Goal: Task Accomplishment & Management: Complete application form

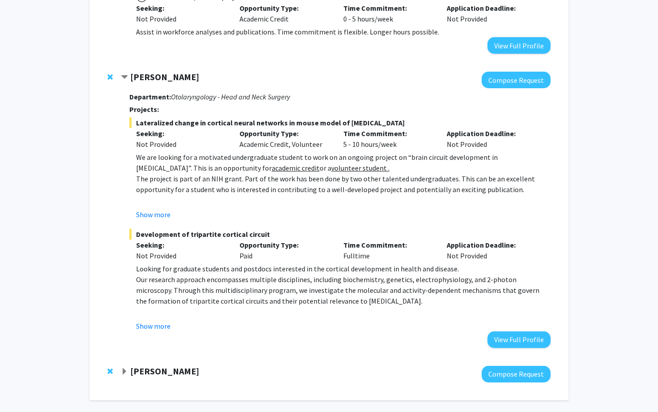
scroll to position [477, 0]
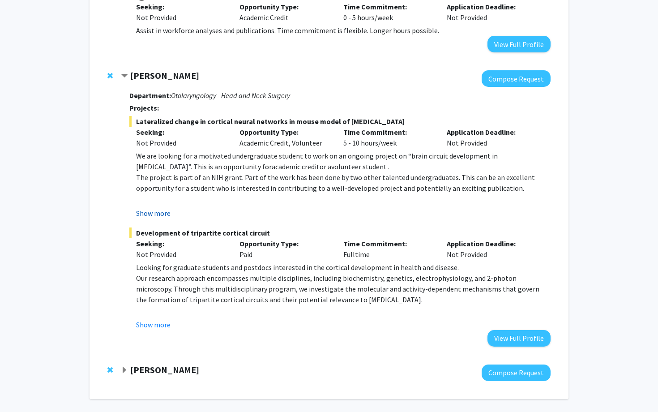
click at [164, 208] on button "Show more" at bounding box center [153, 213] width 34 height 11
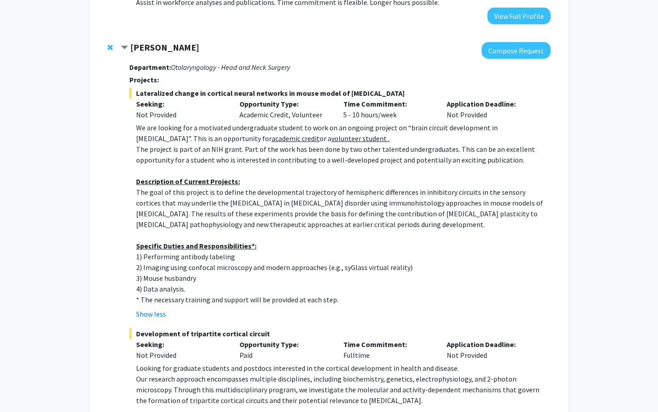
scroll to position [501, 0]
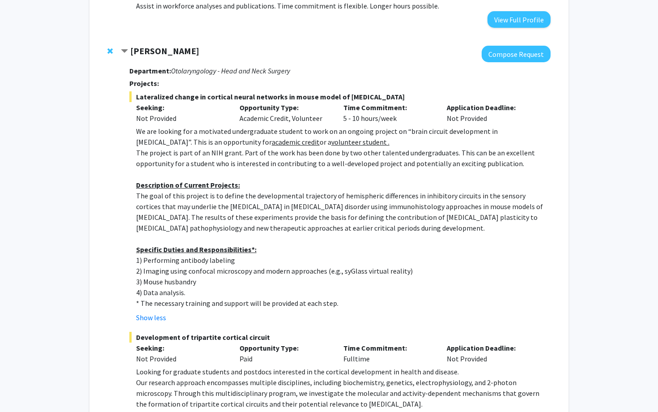
click at [136, 91] on span "Lateralized change in cortical neural networks in mouse model of [MEDICAL_DATA]" at bounding box center [339, 96] width 421 height 11
drag, startPoint x: 136, startPoint y: 85, endPoint x: 347, endPoint y: 293, distance: 296.7
click at [348, 293] on div "Lateralized change in cortical neural networks in mouse model of [MEDICAL_DATA]…" at bounding box center [339, 206] width 421 height 231
copy div "Loremipsumd sitame co adipisci elitse doeiusmo te incid utlab et dolore Magnaal…"
click at [162, 45] on strong "[PERSON_NAME]" at bounding box center [164, 50] width 69 height 11
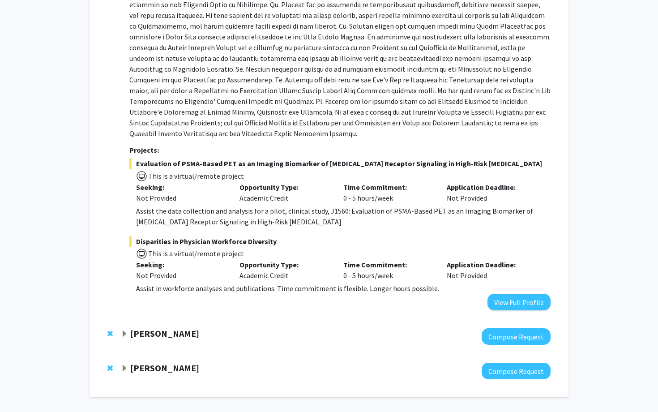
scroll to position [241, 0]
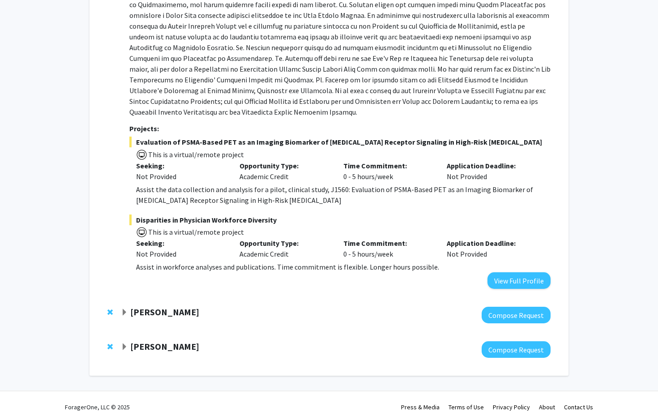
click at [160, 306] on strong "[PERSON_NAME]" at bounding box center [164, 311] width 69 height 11
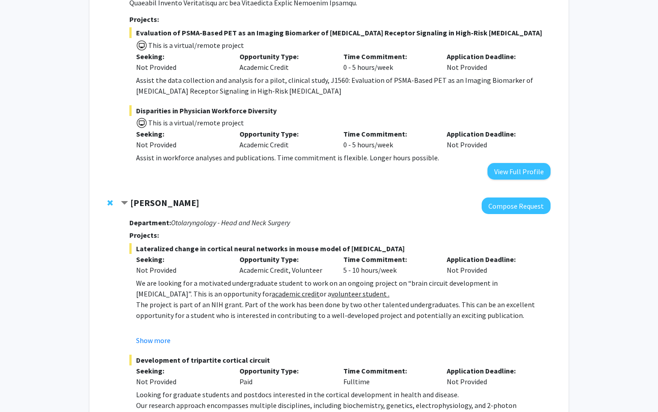
scroll to position [365, 0]
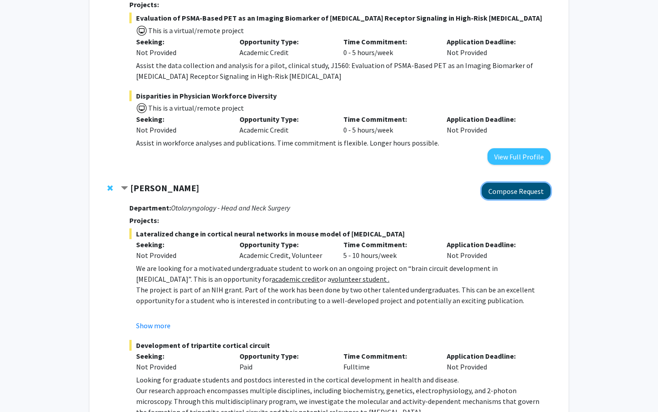
click at [522, 184] on button "Compose Request" at bounding box center [515, 190] width 69 height 17
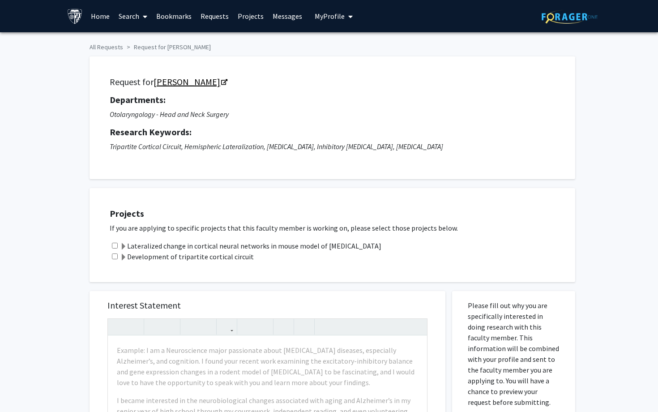
click at [197, 83] on link "[PERSON_NAME]" at bounding box center [189, 81] width 73 height 11
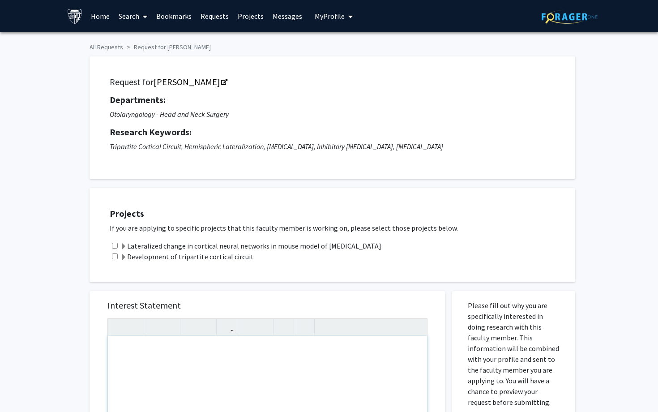
click at [122, 244] on span at bounding box center [123, 246] width 7 height 7
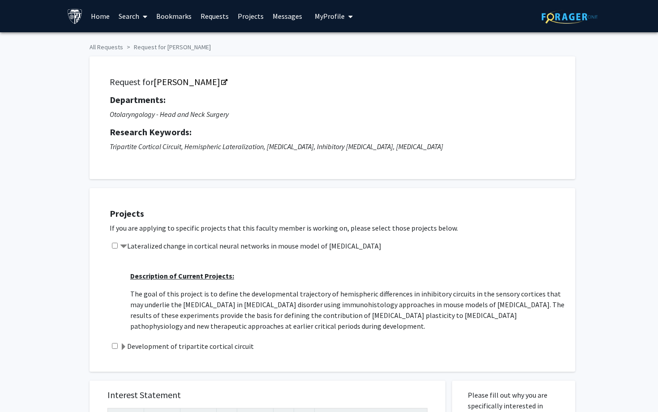
scroll to position [72, 0]
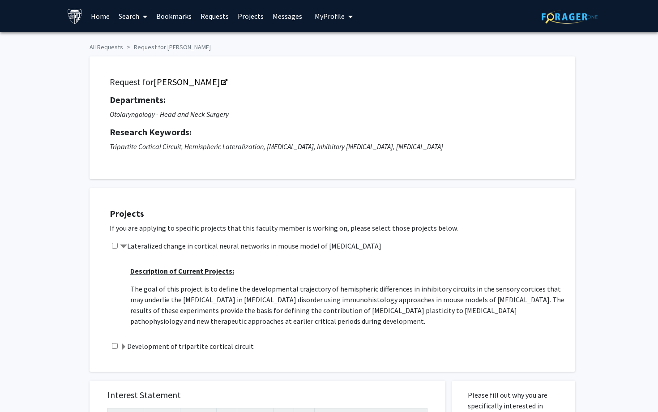
click at [114, 244] on input "checkbox" at bounding box center [115, 245] width 6 height 6
checkbox input "true"
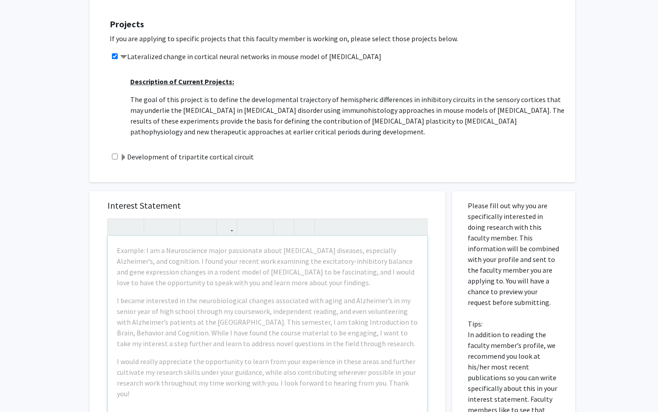
scroll to position [192, 0]
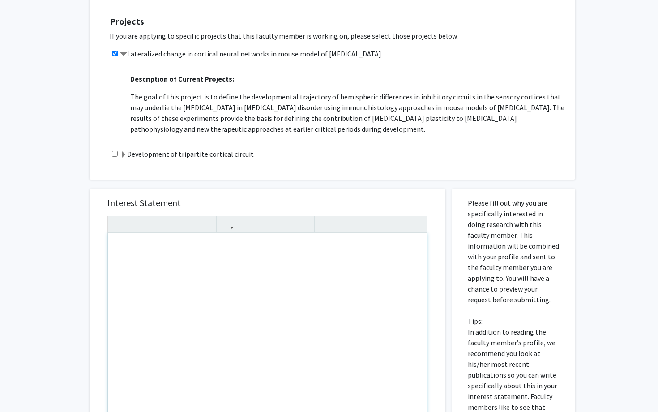
paste div "Note to users with screen readers: Please press Alt+0 or Option+0 to deactivate…"
type textarea "<p>Dear [PERSON_NAME],</p><br><p>I am a second-year Molecular and Cellular Biol…"
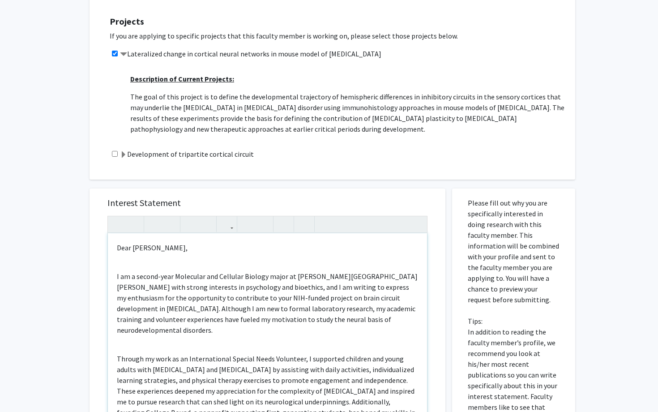
click at [155, 260] on div "Dear [PERSON_NAME], I am a second-year Molecular and Cellular Biology major at …" at bounding box center [267, 335] width 319 height 205
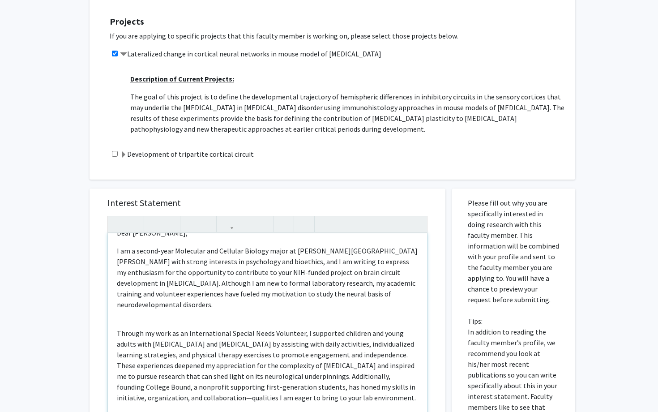
scroll to position [0, 0]
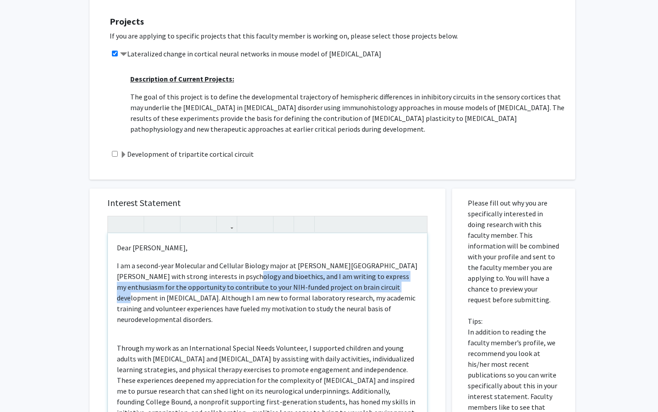
drag, startPoint x: 356, startPoint y: 288, endPoint x: 227, endPoint y: 278, distance: 130.2
click at [227, 278] on p "I am a second-year Molecular and Cellular Biology major at [PERSON_NAME][GEOGRA…" at bounding box center [267, 292] width 301 height 64
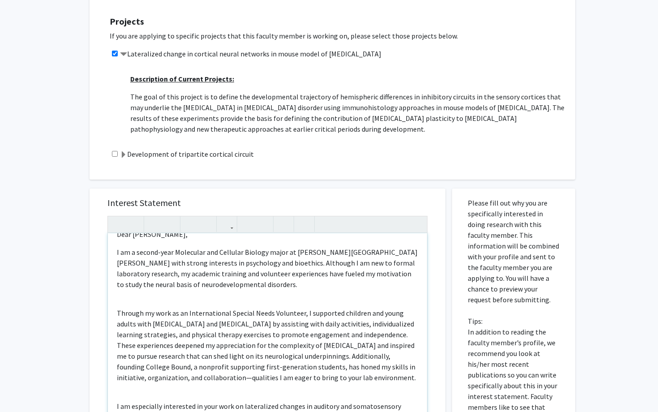
scroll to position [13, 0]
drag, startPoint x: 373, startPoint y: 264, endPoint x: 263, endPoint y: 261, distance: 109.6
click at [263, 261] on p "I am a second-year Molecular and Cellular Biology major at [PERSON_NAME][GEOGRA…" at bounding box center [267, 268] width 301 height 43
drag, startPoint x: 312, startPoint y: 265, endPoint x: 263, endPoint y: 262, distance: 48.4
click at [263, 262] on p "I am a second-year Molecular and Cellular Biology major at [PERSON_NAME][GEOGRA…" at bounding box center [267, 268] width 301 height 43
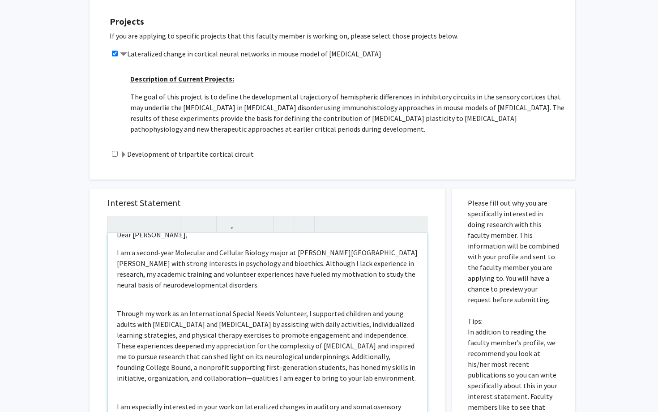
click at [348, 264] on p "I am a second-year Molecular and Cellular Biology major at [PERSON_NAME][GEOGRA…" at bounding box center [267, 268] width 301 height 43
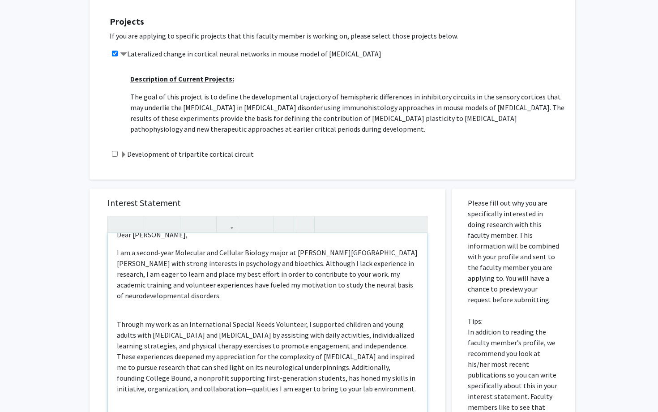
click at [241, 276] on p "I am a second-year Molecular and Cellular Biology major at [PERSON_NAME][GEOGRA…" at bounding box center [267, 274] width 301 height 54
click at [312, 276] on p "I am a second-year Molecular and Cellular Biology major at [PERSON_NAME][GEOGRA…" at bounding box center [267, 274] width 301 height 54
click at [315, 275] on p "I am a second-year Molecular and Cellular Biology major at [PERSON_NAME][GEOGRA…" at bounding box center [267, 274] width 301 height 54
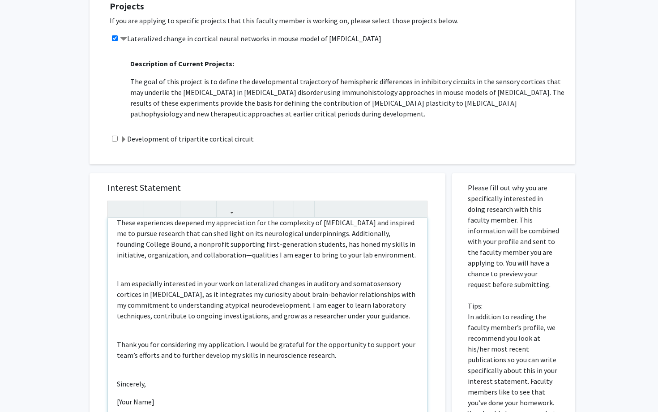
scroll to position [208, 0]
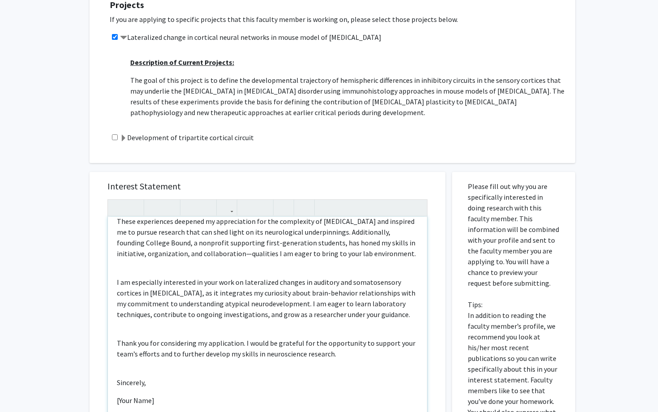
click at [307, 323] on div "Dear [PERSON_NAME], I am a second-year Molecular and Cellular Biology major at …" at bounding box center [267, 318] width 319 height 205
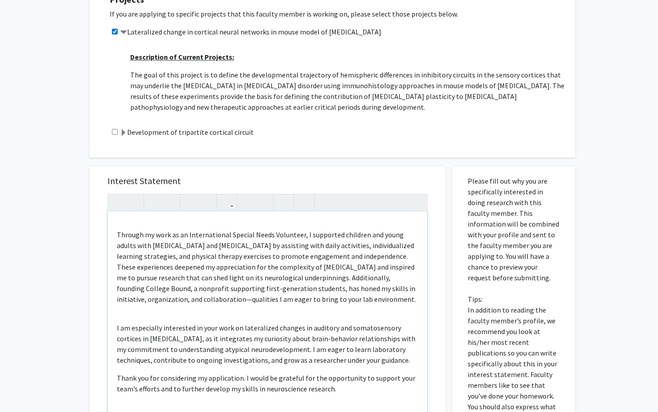
scroll to position [121, 0]
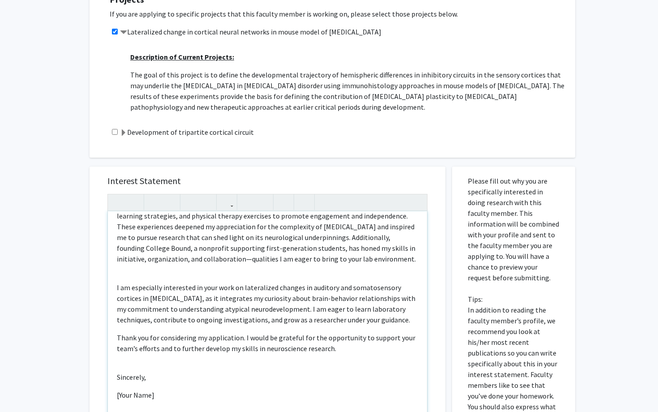
click at [121, 338] on p "Thank you for considering my application. I would be grateful for the opportuni…" at bounding box center [267, 342] width 301 height 21
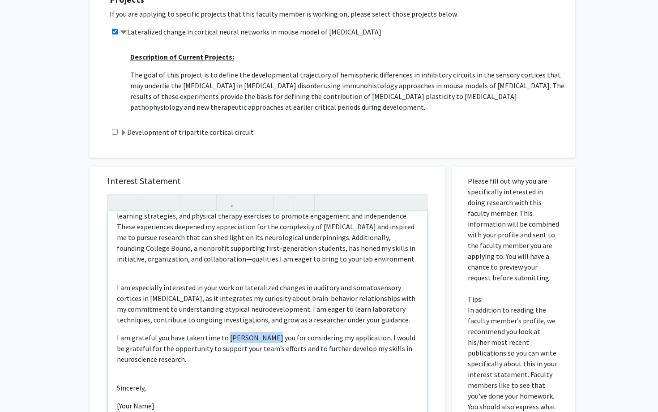
drag, startPoint x: 264, startPoint y: 339, endPoint x: 224, endPoint y: 336, distance: 40.0
click at [224, 336] on p "I am grateful you have taken time to [PERSON_NAME] you for considering my appli…" at bounding box center [267, 348] width 301 height 32
click at [260, 338] on p "I am grateful you have taken time to considering my application. I would be gra…" at bounding box center [267, 348] width 301 height 32
click at [299, 338] on p "I am grateful you have taken time to consider my application. I would be gratef…" at bounding box center [267, 348] width 301 height 32
click at [351, 337] on p "I am grateful you have taken time to consider my application, and I would be gr…" at bounding box center [267, 348] width 301 height 32
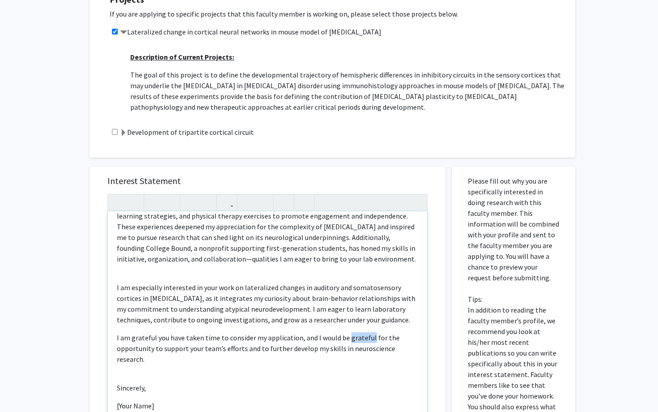
click at [351, 337] on p "I am grateful you have taken time to consider my application, and I would be gr…" at bounding box center [267, 348] width 301 height 32
drag, startPoint x: 214, startPoint y: 349, endPoint x: 156, endPoint y: 347, distance: 57.7
click at [156, 347] on p "I am grateful you have taken time to consider my application, and I would be be…" at bounding box center [267, 348] width 301 height 32
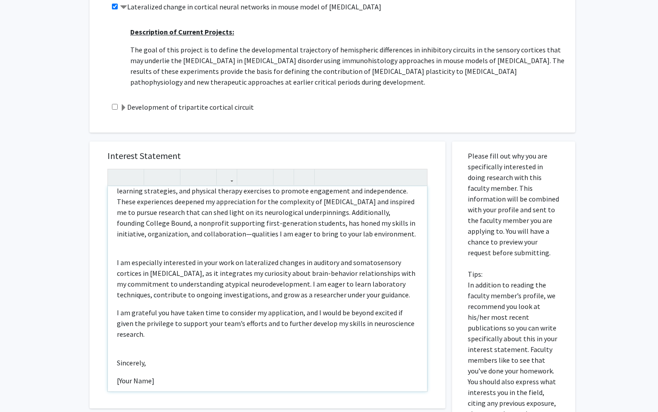
scroll to position [246, 0]
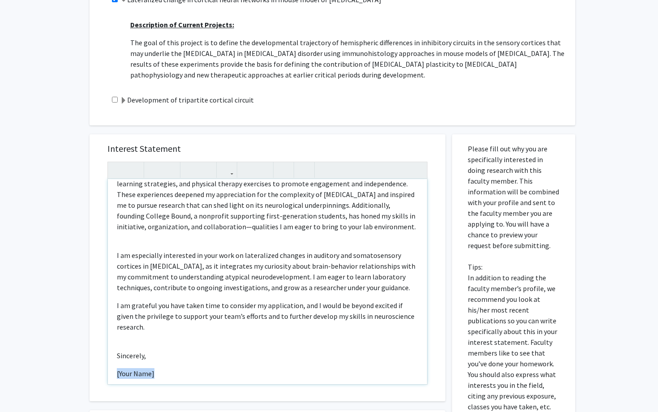
drag, startPoint x: 163, startPoint y: 363, endPoint x: 108, endPoint y: 361, distance: 55.0
click at [108, 361] on div "Dear [PERSON_NAME], I am a second-year Molecular and Cellular Biology major at …" at bounding box center [267, 281] width 319 height 205
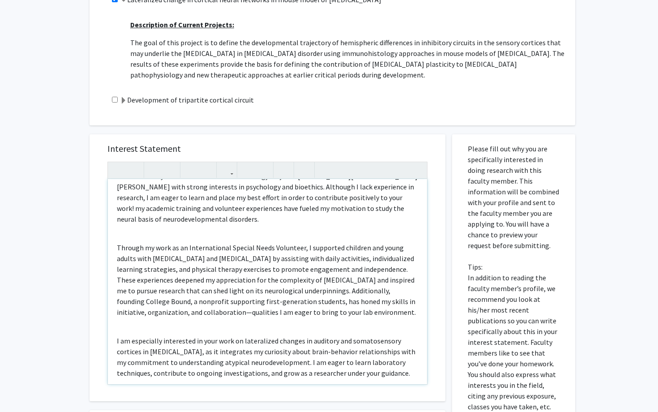
scroll to position [0, 0]
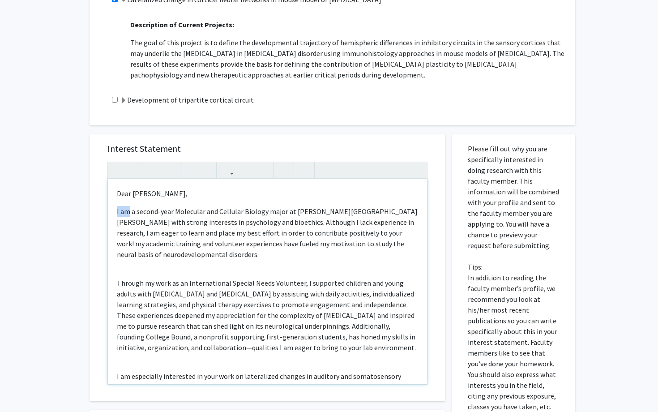
drag, startPoint x: 129, startPoint y: 212, endPoint x: 115, endPoint y: 211, distance: 13.9
click at [115, 211] on div "Dear [PERSON_NAME], I am a second-year Molecular and Cellular Biology major at …" at bounding box center [267, 281] width 319 height 205
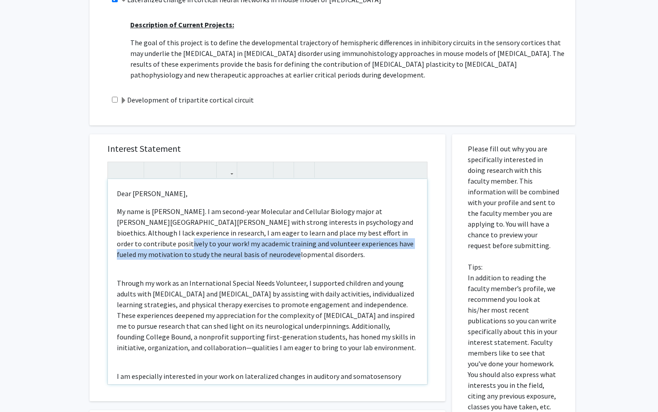
drag, startPoint x: 392, startPoint y: 255, endPoint x: 382, endPoint y: 234, distance: 22.8
click at [382, 234] on p "My name is [PERSON_NAME]. I am second-year Molecular and Cellular Biology major…" at bounding box center [267, 233] width 301 height 54
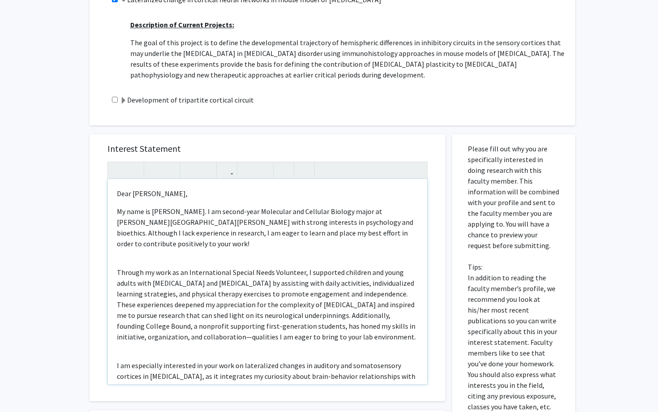
click at [215, 248] on div "Dear [PERSON_NAME], My name is [PERSON_NAME]. I am second-year Molecular and Ce…" at bounding box center [267, 281] width 319 height 205
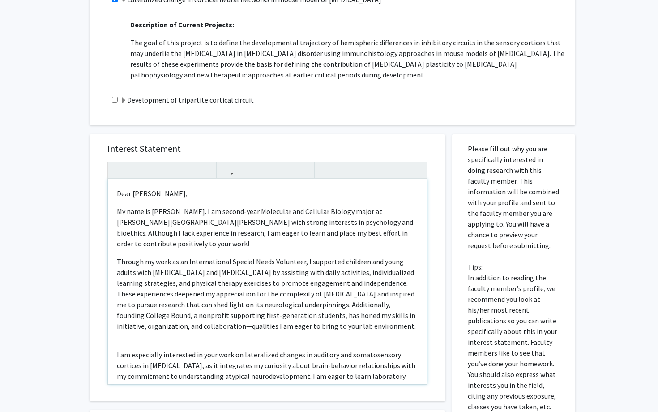
click at [149, 256] on p "Through my work as an International Special Needs Volunteer, I supported childr…" at bounding box center [267, 293] width 301 height 75
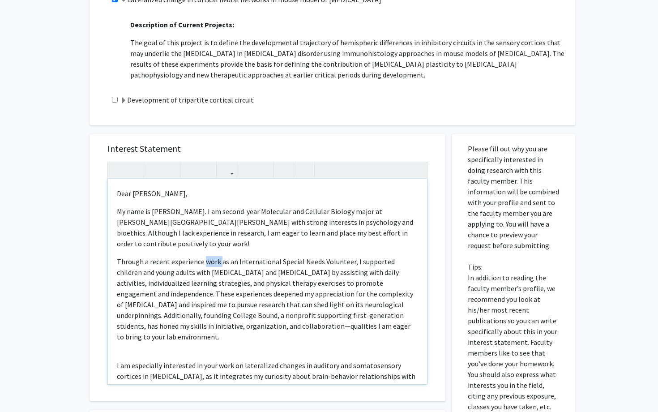
drag, startPoint x: 219, startPoint y: 252, endPoint x: 203, endPoint y: 251, distance: 16.6
click at [203, 256] on p "Through a recent experience work as an International Special Needs Volunteer, I…" at bounding box center [267, 299] width 301 height 86
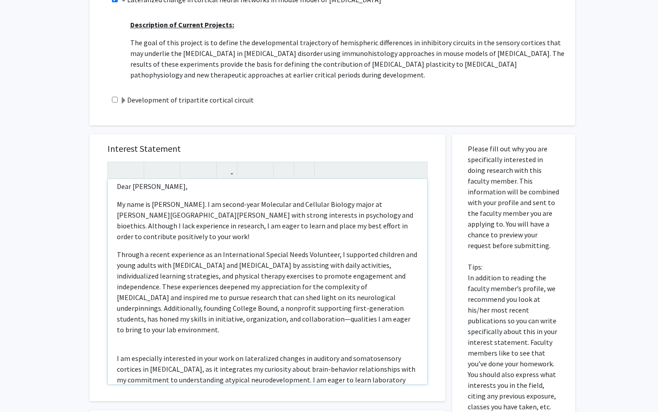
scroll to position [10, 0]
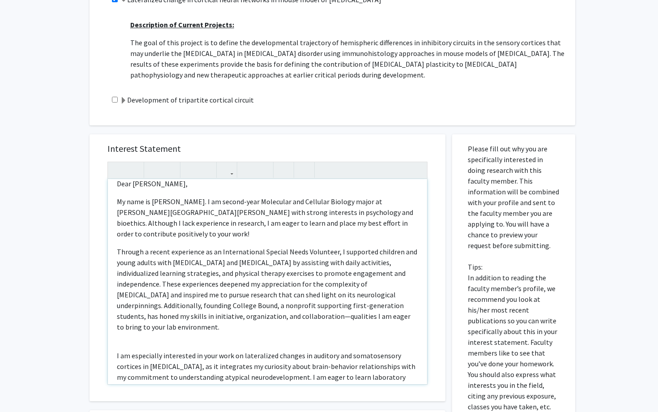
click at [217, 272] on p "Through a recent experience as an International Special Needs Volunteer, I supp…" at bounding box center [267, 289] width 301 height 86
click at [233, 273] on p "Through a recent experience as an International Special Needs Volunteer, I supp…" at bounding box center [267, 289] width 301 height 86
drag, startPoint x: 233, startPoint y: 273, endPoint x: 187, endPoint y: 273, distance: 45.6
click at [187, 273] on p "Through a recent experience as an International Special Needs Volunteer, I supp…" at bounding box center [267, 289] width 301 height 86
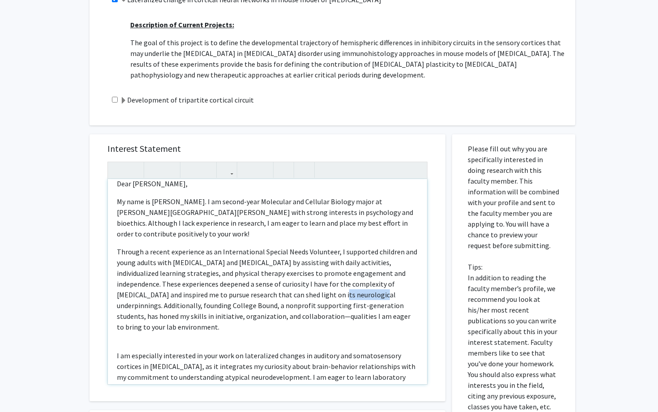
drag, startPoint x: 322, startPoint y: 284, endPoint x: 280, endPoint y: 287, distance: 42.6
click at [280, 287] on p "Through a recent experience as an International Special Needs Volunteer, I supp…" at bounding box center [267, 289] width 301 height 86
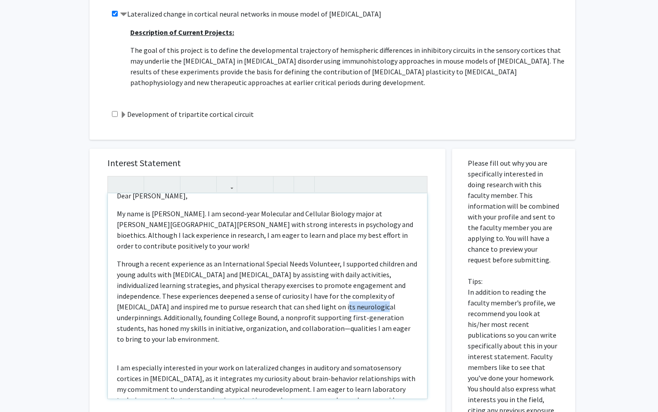
scroll to position [13, 0]
click at [322, 296] on p "Through a recent experience as an International Special Needs Volunteer, I supp…" at bounding box center [267, 300] width 301 height 86
drag, startPoint x: 322, startPoint y: 296, endPoint x: 163, endPoint y: 290, distance: 159.8
click at [163, 290] on p "Through a recent experience as an International Special Needs Volunteer, I supp…" at bounding box center [267, 300] width 301 height 86
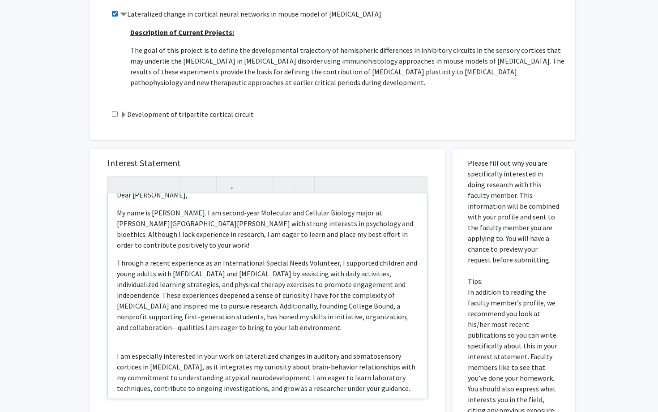
click at [168, 296] on p "Through a recent experience as an International Special Needs Volunteer, I supp…" at bounding box center [267, 294] width 301 height 75
click at [247, 316] on p "Through a recent experience as an International Special Needs Volunteer, I supp…" at bounding box center [267, 294] width 301 height 75
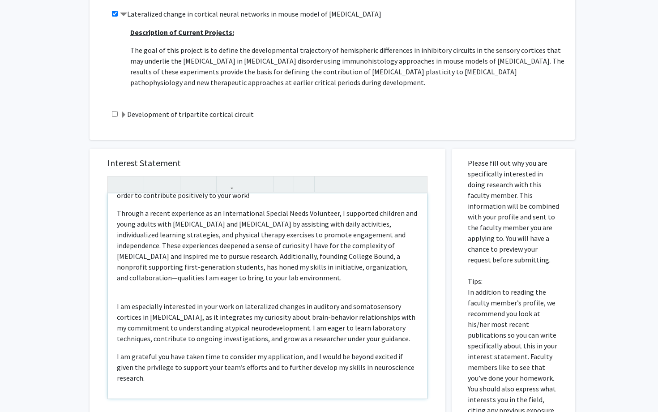
scroll to position [64, 0]
click at [241, 257] on p "Through a recent experience as an International Special Needs Volunteer, I supp…" at bounding box center [267, 244] width 301 height 75
drag, startPoint x: 241, startPoint y: 257, endPoint x: 212, endPoint y: 255, distance: 28.7
click at [212, 255] on p "Through a recent experience as an International Special Needs Volunteer, I supp…" at bounding box center [267, 244] width 301 height 75
click at [253, 258] on p "Through a recent experience as an International Special Needs Volunteer, I supp…" at bounding box center [267, 244] width 301 height 75
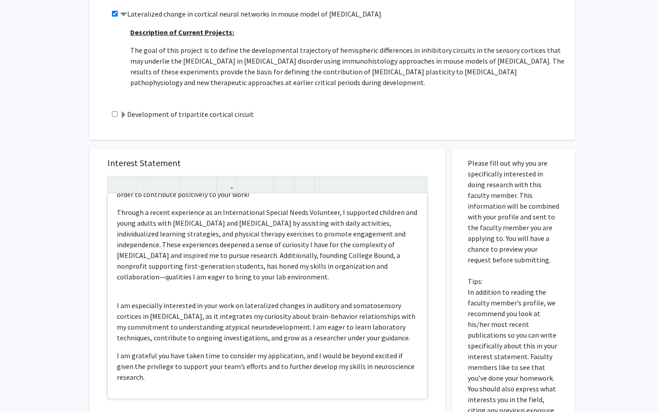
click at [150, 270] on p "Through a recent experience as an International Special Needs Volunteer, I supp…" at bounding box center [267, 244] width 301 height 75
click at [360, 256] on p "Through a recent experience as an International Special Needs Volunteer, I supp…" at bounding box center [267, 244] width 301 height 75
click at [374, 257] on p "Through a recent experience as an International Special Needs Volunteer, I supp…" at bounding box center [267, 244] width 301 height 75
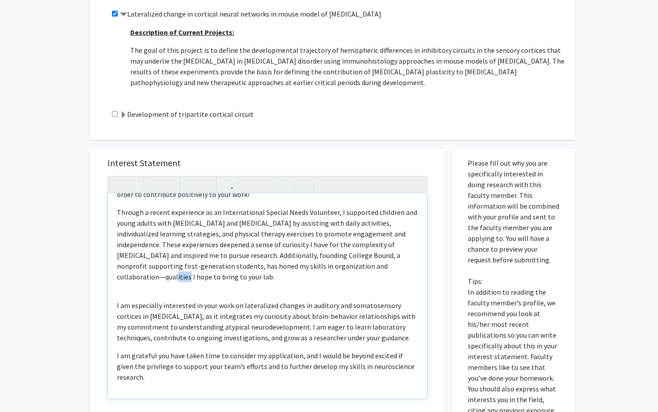
click at [374, 257] on p "Through a recent experience as an International Special Needs Volunteer, I supp…" at bounding box center [267, 244] width 301 height 75
click at [335, 271] on div "Dear [PERSON_NAME], My name is [PERSON_NAME]. I am second-year Molecular and Ce…" at bounding box center [267, 295] width 319 height 205
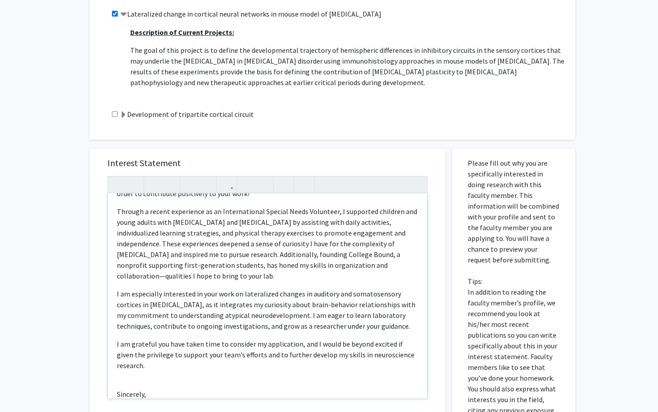
scroll to position [67, 0]
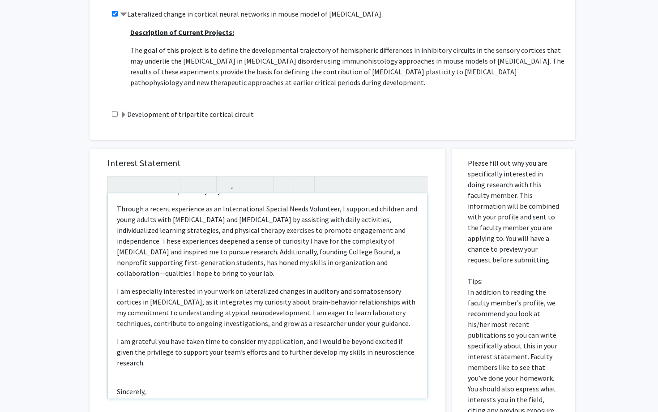
click at [218, 312] on div "Dear [PERSON_NAME], My name is [PERSON_NAME]. I am second-year Molecular and Ce…" at bounding box center [267, 295] width 319 height 205
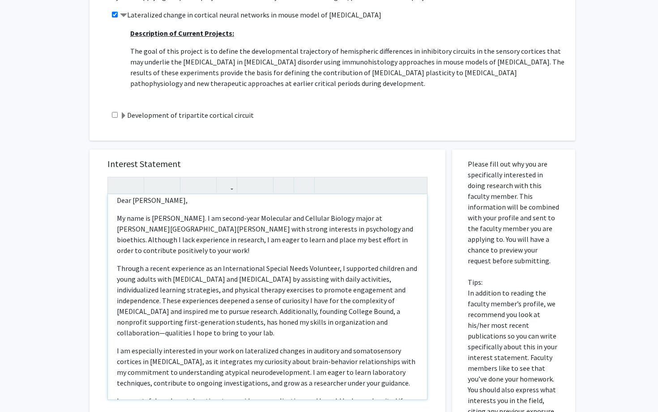
scroll to position [12, 0]
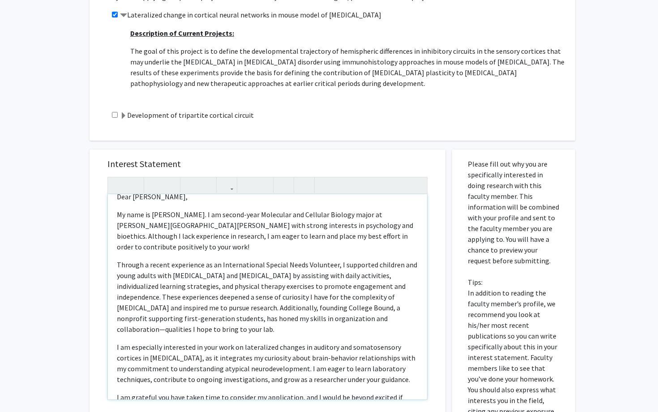
click at [242, 225] on p "My name is [PERSON_NAME]. I am second-year Molecular and Cellular Biology major…" at bounding box center [267, 230] width 301 height 43
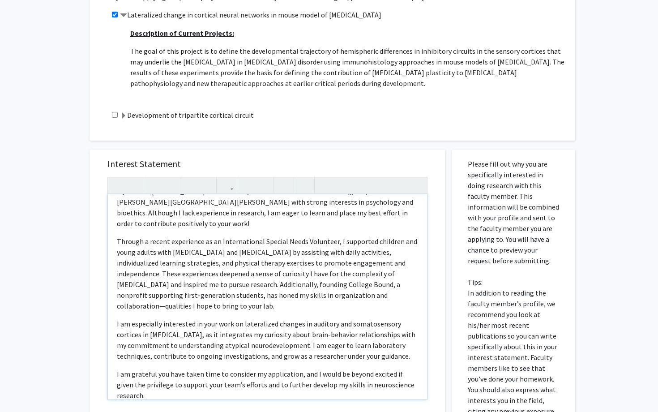
scroll to position [67, 0]
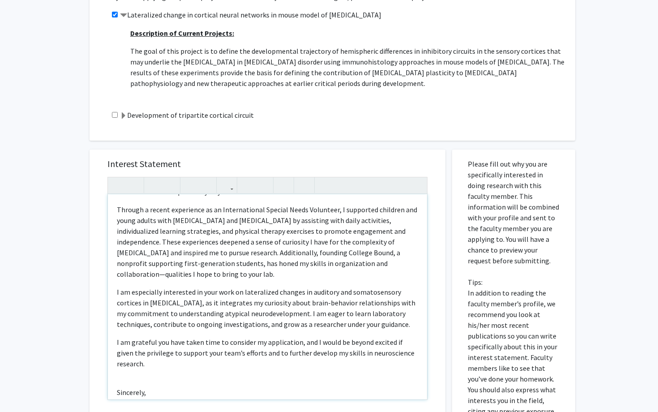
click at [152, 286] on p "I am especially interested in your work on lateralized changes in auditory and …" at bounding box center [267, 307] width 301 height 43
click at [187, 286] on p "I am interested in your work on lateralized changes in auditory and somatosenso…" at bounding box center [267, 307] width 301 height 43
click at [204, 286] on p "I am interested in your past work on lateralized changes in auditory and somato…" at bounding box center [267, 307] width 301 height 43
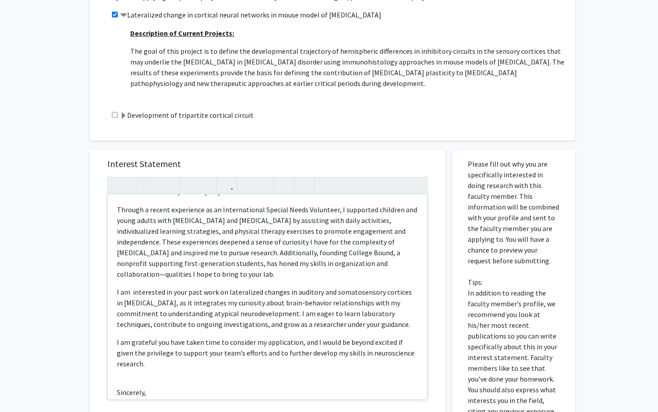
click at [204, 286] on p "I am interested in your past work on lateralized changes in auditory and somato…" at bounding box center [267, 307] width 301 height 43
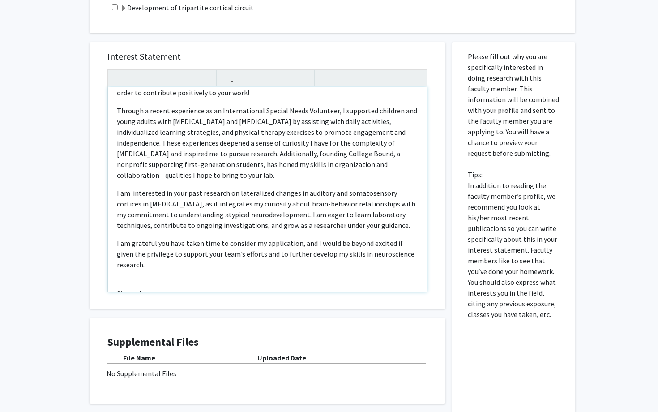
scroll to position [332, 0]
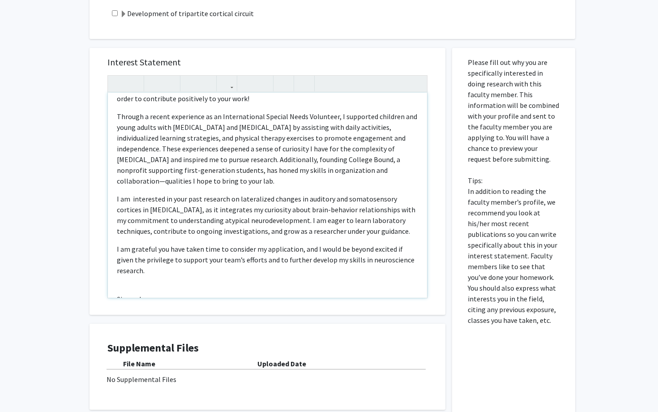
click at [220, 193] on p "I am interested in your past research on lateralized changes in auditory and so…" at bounding box center [267, 214] width 301 height 43
click at [132, 193] on p "I am interested in your past publications on lateralized changes in auditory an…" at bounding box center [267, 214] width 301 height 43
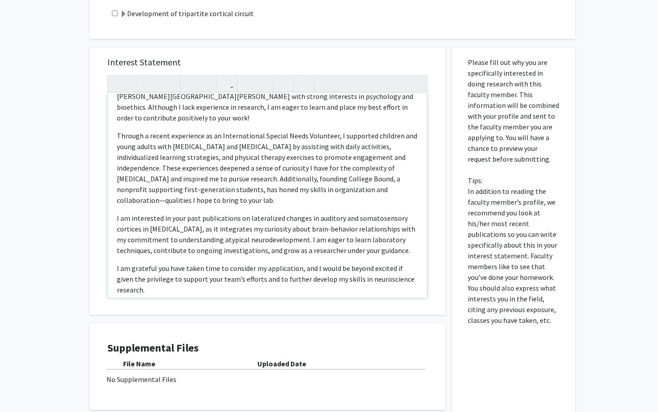
scroll to position [0, 0]
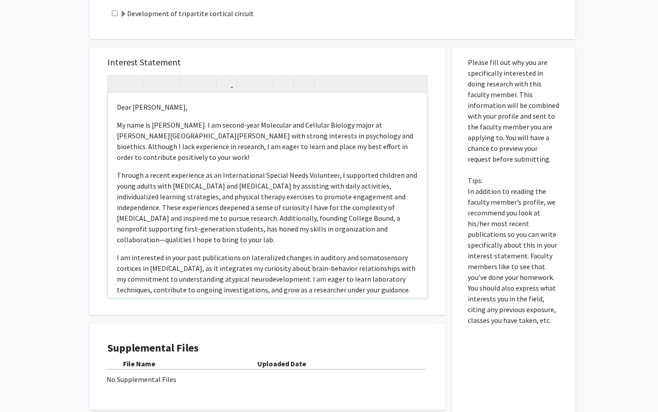
click at [233, 127] on p "My name is [PERSON_NAME]. I am second-year Molecular and Cellular Biology major…" at bounding box center [267, 140] width 301 height 43
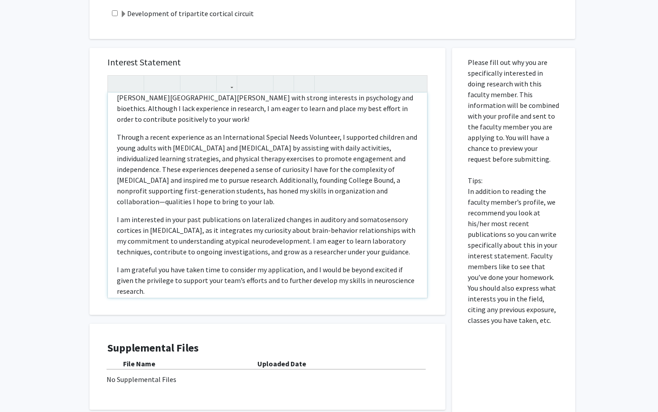
scroll to position [39, 0]
click at [416, 181] on p "Through a recent experience as an International Special Needs Volunteer, I supp…" at bounding box center [267, 168] width 301 height 75
click at [131, 213] on p "I am interested in your past publications on lateralized changes in auditory an…" at bounding box center [267, 234] width 301 height 43
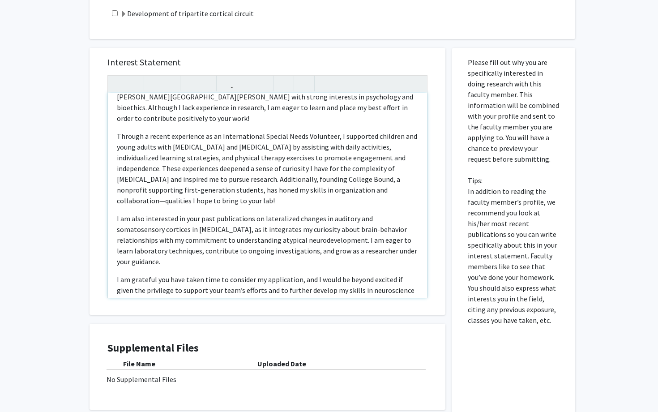
click at [249, 213] on p "I am also interested in your past publications on lateralized changes in audito…" at bounding box center [267, 240] width 301 height 54
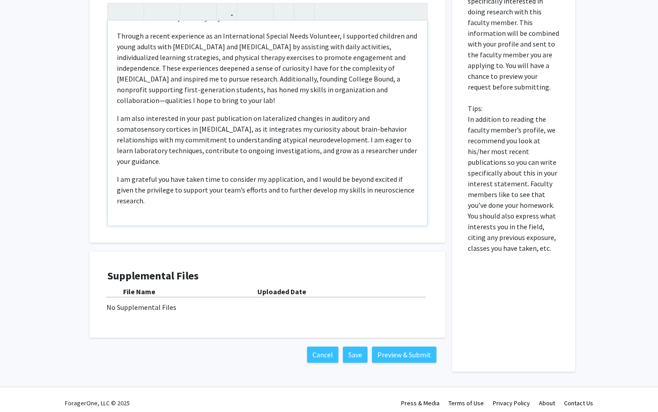
scroll to position [411, 0]
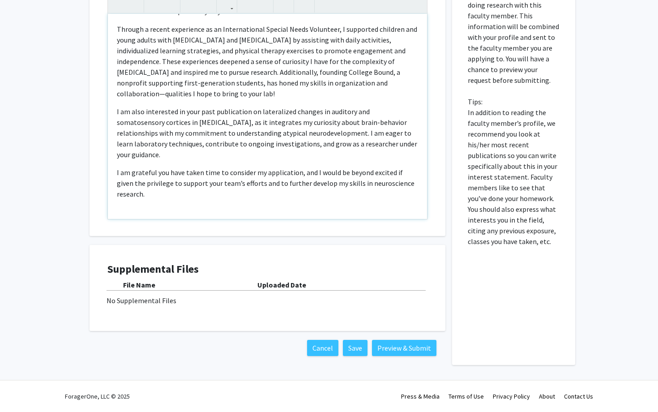
click at [133, 217] on p "Sincerely," at bounding box center [267, 222] width 301 height 11
click at [249, 233] on div "Interest Statement Dear [PERSON_NAME], My name is [PERSON_NAME]. I am second ye…" at bounding box center [267, 102] width 338 height 267
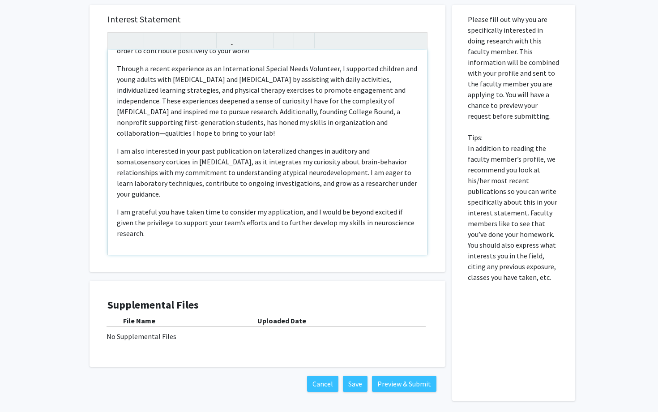
scroll to position [61, 0]
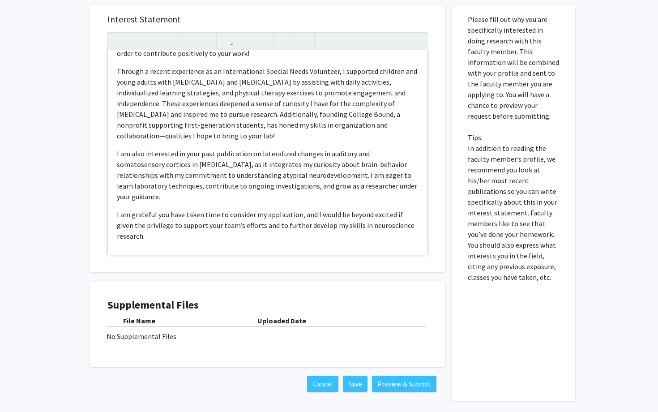
click at [263, 148] on p "I am also interested in your past publication on lateralized changes in auditor…" at bounding box center [267, 175] width 301 height 54
click at [261, 123] on div "Dear [PERSON_NAME], My name is [PERSON_NAME]. I am second year Molecular and Ce…" at bounding box center [267, 152] width 319 height 205
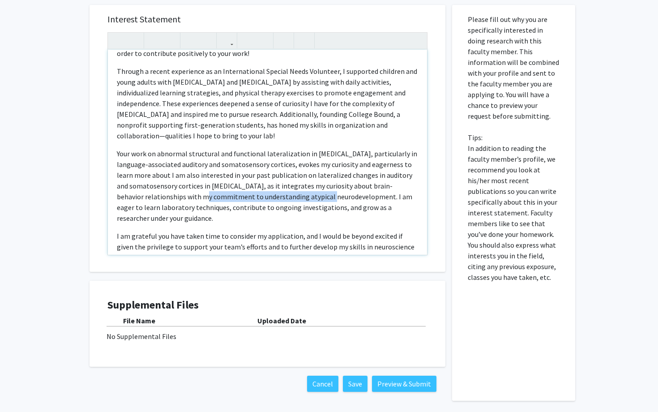
drag, startPoint x: 191, startPoint y: 175, endPoint x: 318, endPoint y: 178, distance: 126.6
click at [318, 178] on p "Your work on abnormal structural and functional lateralization in [MEDICAL_DATA…" at bounding box center [267, 185] width 301 height 75
copy p "understanding atypical neurodevelopment"
click at [135, 154] on p "Your work on abnormal structural and functional lateralization in [MEDICAL_DATA…" at bounding box center [267, 185] width 301 height 75
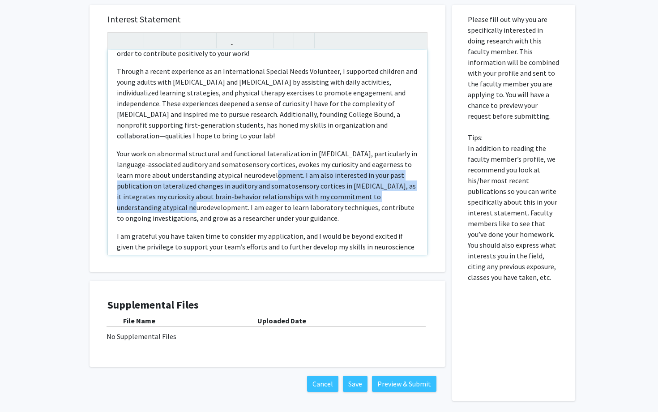
drag, startPoint x: 178, startPoint y: 186, endPoint x: 267, endPoint y: 153, distance: 94.8
click at [267, 153] on p "Your work on abnormal structural and functional lateralization in [MEDICAL_DATA…" at bounding box center [267, 185] width 301 height 75
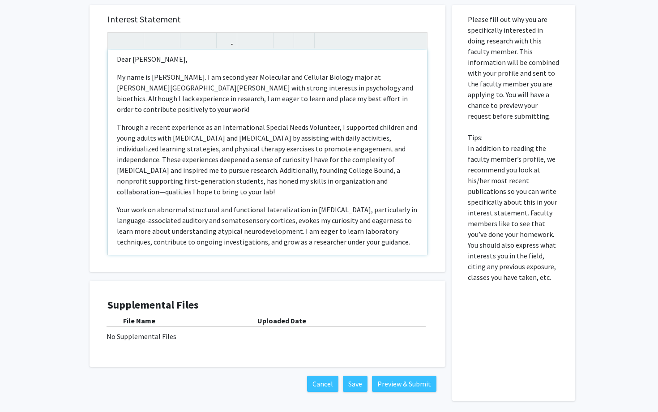
scroll to position [4, 0]
click at [351, 205] on p "Your work on abnormal structural and functional lateralization in [MEDICAL_DATA…" at bounding box center [267, 226] width 301 height 43
copy p "eagerness"
click at [386, 228] on div "Dear [PERSON_NAME], My name is [PERSON_NAME]. I am second year Molecular and Ce…" at bounding box center [267, 152] width 319 height 205
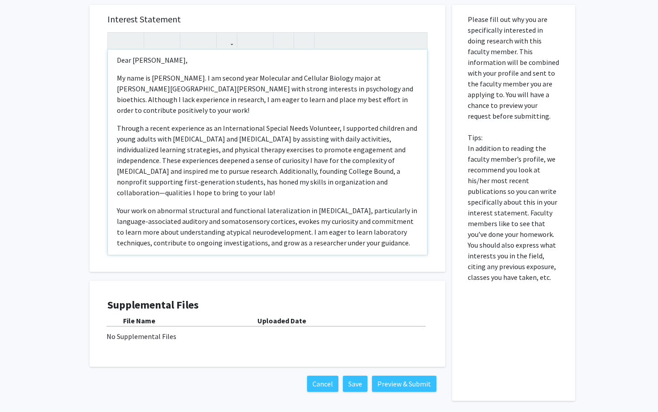
click at [385, 223] on p "Your work on abnormal structural and functional lateralization in [MEDICAL_DATA…" at bounding box center [267, 226] width 301 height 43
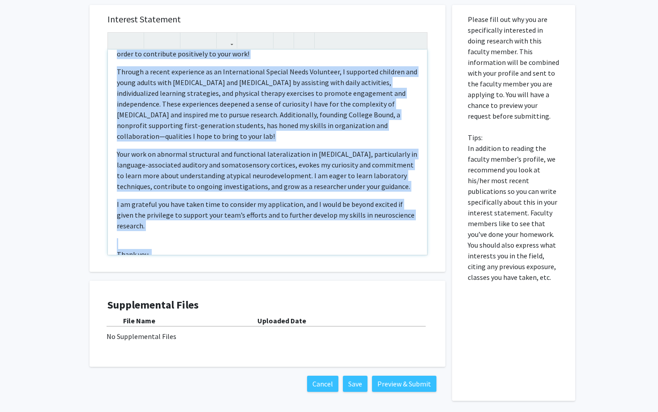
scroll to position [67, 0]
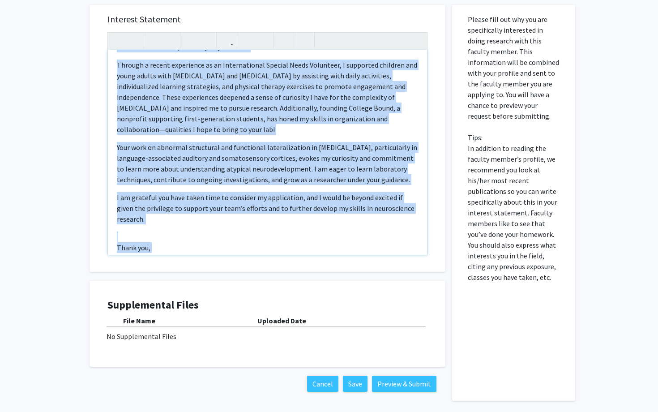
drag, startPoint x: 116, startPoint y: 61, endPoint x: 262, endPoint y: 315, distance: 292.8
click at [262, 315] on div "Interest Statement Dear [PERSON_NAME], My name is [PERSON_NAME]. I am second ye…" at bounding box center [267, 198] width 369 height 404
copy div "Lore Ip. Dolorsi, Am cons ad Elits Doeius. T in utlabo etdo Magnaaliq eni Admin…"
click at [226, 225] on div "Dear [PERSON_NAME], My name is [PERSON_NAME]. I am second year Molecular and Ce…" at bounding box center [267, 152] width 319 height 205
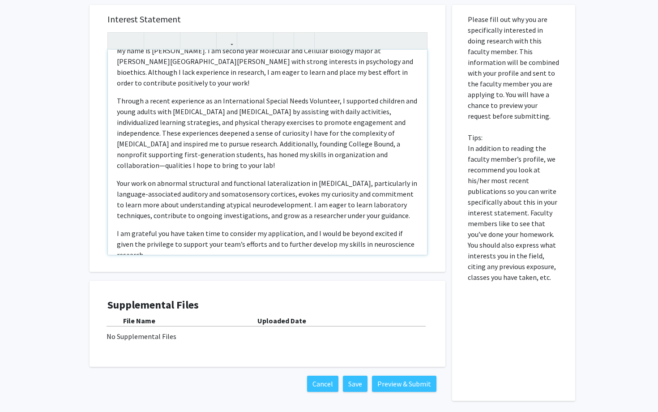
scroll to position [32, 0]
click at [282, 183] on p "Your work on abnormal structural and functional lateralization in [MEDICAL_DATA…" at bounding box center [267, 198] width 301 height 43
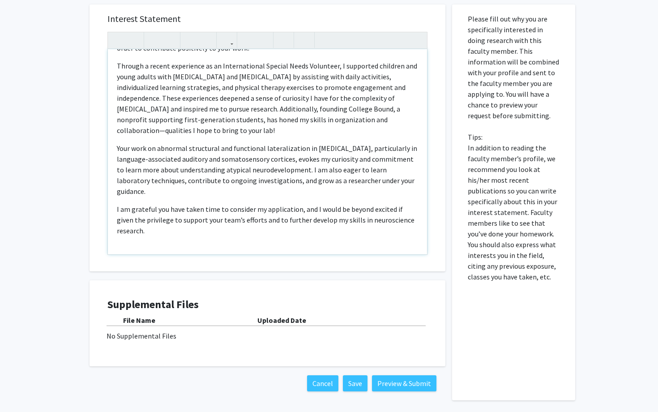
scroll to position [67, 0]
click at [281, 202] on p "I am grateful you have taken time to consider my application, and I would be be…" at bounding box center [267, 218] width 301 height 32
click at [277, 202] on p "I am grateful you have taken time to consider my interest, and I would be beyon…" at bounding box center [267, 218] width 301 height 32
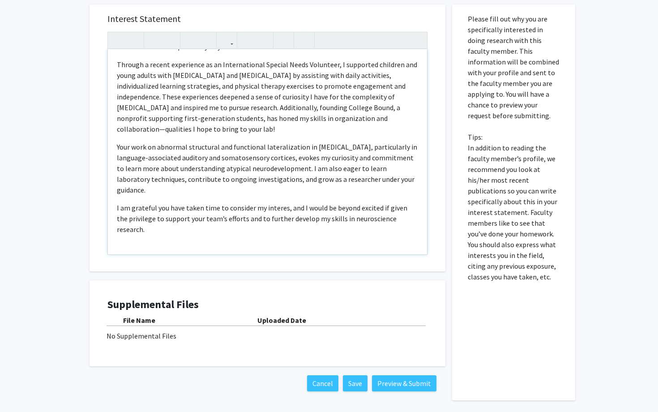
type textarea "<l>Ipsu Do. Sitamet,</c><a>El sedd ei Tempo Incidi. U la etdolo magn Aliquaeni …"
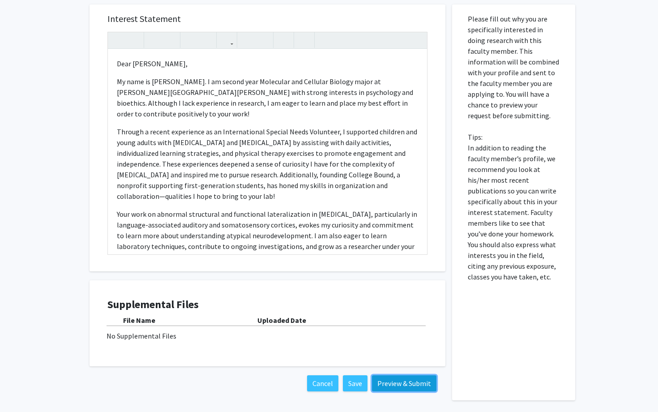
click at [385, 383] on button "Preview & Submit" at bounding box center [404, 383] width 64 height 16
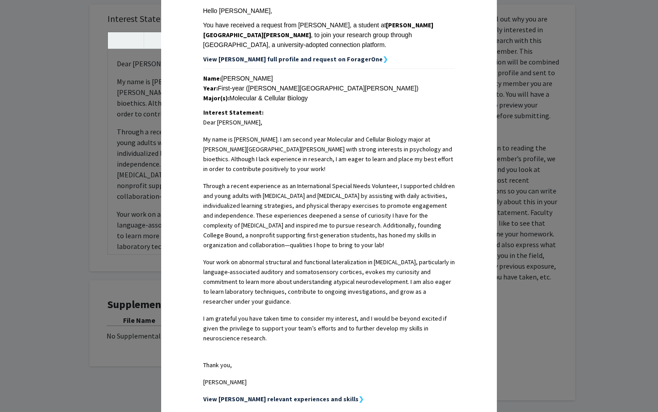
scroll to position [139, 0]
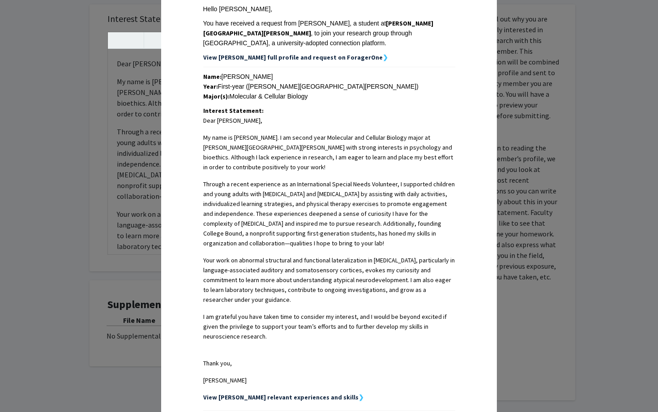
click at [327, 53] on strong "View [PERSON_NAME] full profile and request on ForagerOne" at bounding box center [292, 57] width 179 height 8
click at [513, 74] on div "Request Preview × Below is a copy of the request that you are submitting to [PE…" at bounding box center [329, 206] width 658 height 412
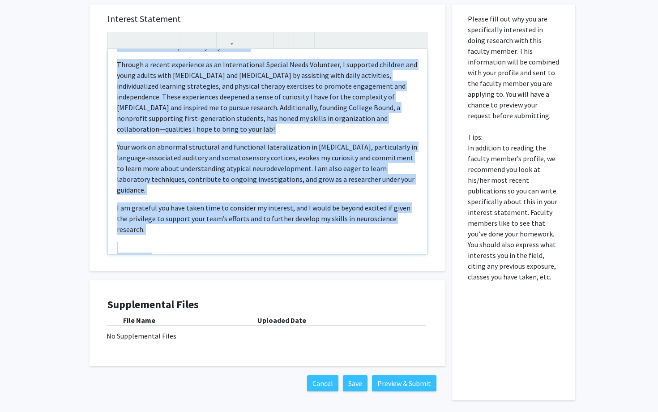
scroll to position [0, 0]
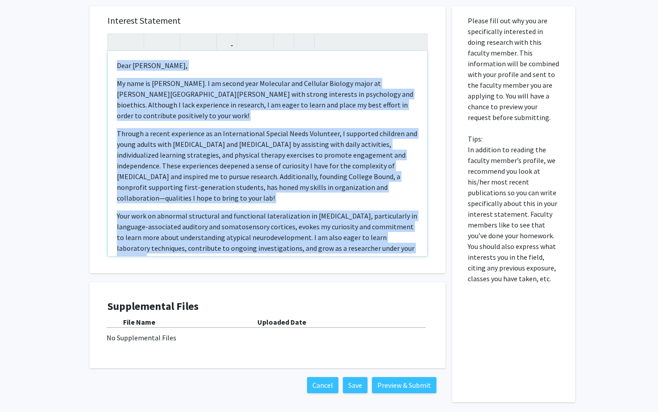
drag, startPoint x: 215, startPoint y: 239, endPoint x: 139, endPoint y: 4, distance: 246.4
click at [139, 4] on div "Interest Statement Dear [PERSON_NAME], My name is [PERSON_NAME]. I am second ye…" at bounding box center [267, 199] width 369 height 404
copy div "Lore Ip. Dolorsi, Am cons ad Elits Doeius. T in utlabo etdo Magnaaliq eni Admin…"
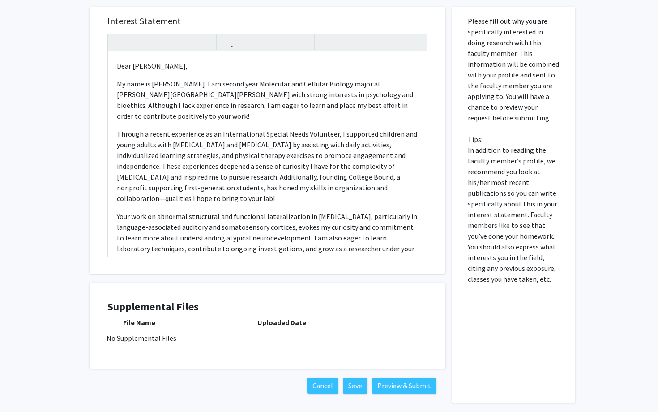
click at [47, 182] on div "All Requests Request for [PERSON_NAME] Request for [PERSON_NAME] Departments: O…" at bounding box center [329, 41] width 658 height 764
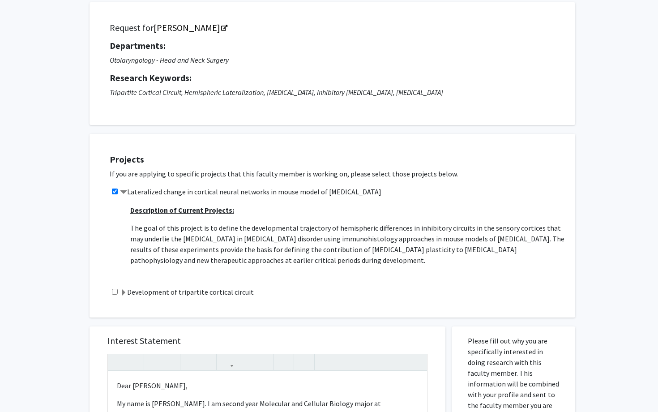
scroll to position [0, 0]
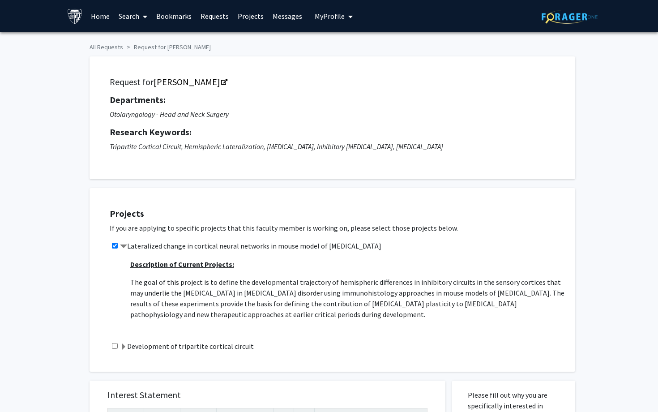
click at [326, 17] on span "My Profile" at bounding box center [329, 16] width 30 height 9
click at [348, 51] on span "View Profile" at bounding box center [370, 52] width 54 height 10
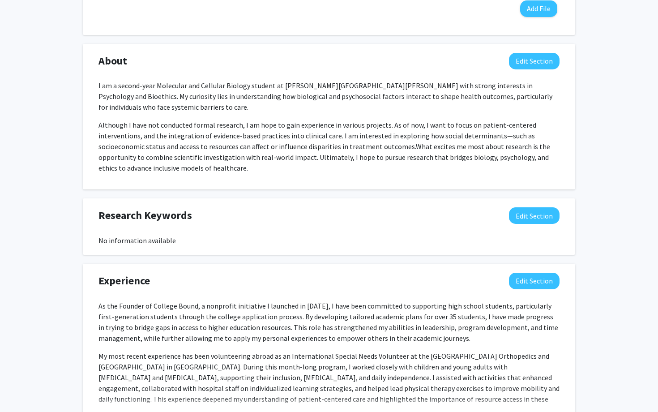
scroll to position [387, 0]
click at [330, 160] on p "Although I have not conducted formal research, I am hope to gain experience in …" at bounding box center [328, 146] width 461 height 54
click at [255, 157] on p "Although I have not conducted formal research, I am hope to gain experience in …" at bounding box center [328, 146] width 461 height 54
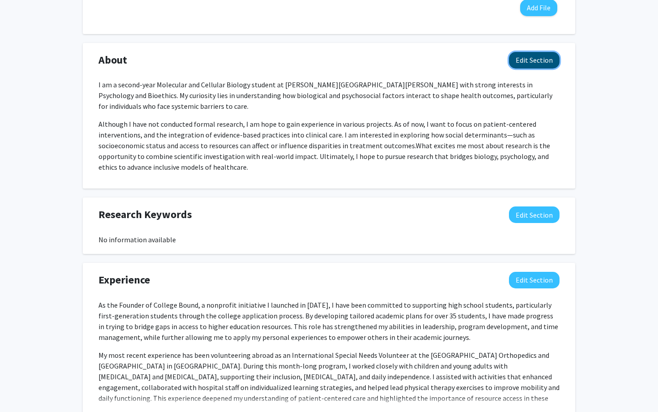
click at [528, 65] on button "Edit Section" at bounding box center [534, 60] width 51 height 17
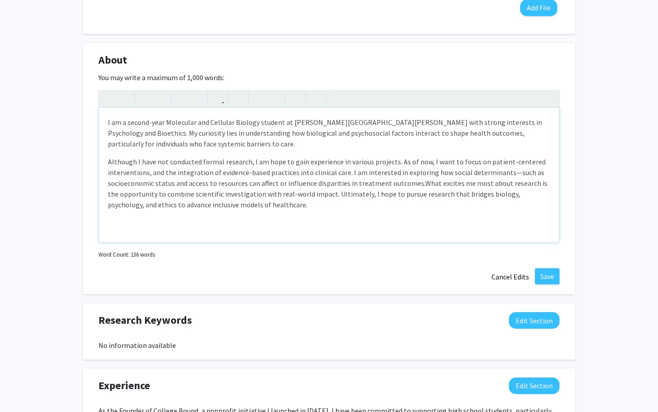
click at [275, 209] on p "Although I have not conducted formal research, I am hope to gain experience in …" at bounding box center [329, 183] width 442 height 54
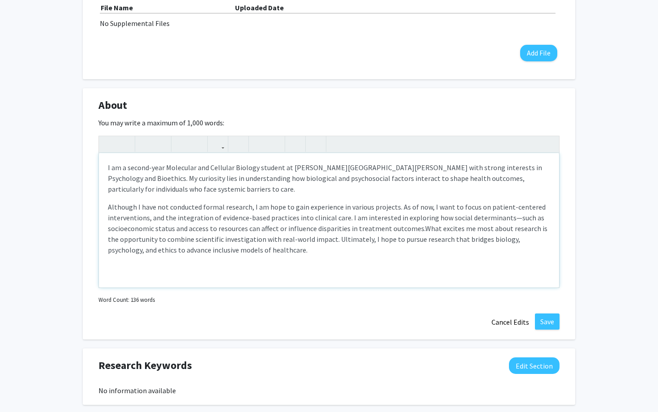
scroll to position [335, 0]
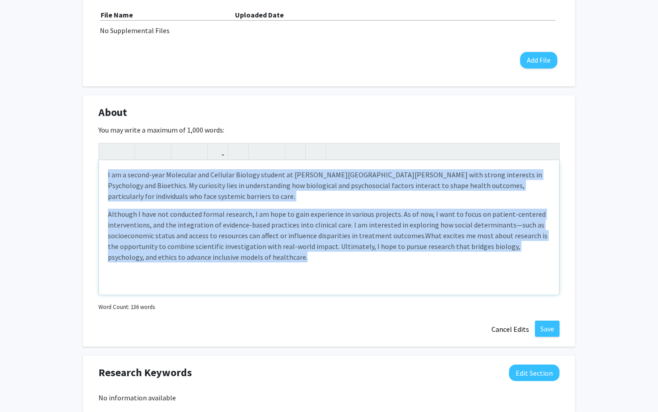
drag, startPoint x: 261, startPoint y: 257, endPoint x: 108, endPoint y: 161, distance: 181.1
click at [108, 161] on div "I am a second-year Molecular and Cellular Biology student at [PERSON_NAME][GEOG…" at bounding box center [329, 227] width 460 height 134
copy div "I am a second-year Molecular and Cellular Biology student at [PERSON_NAME][GEOG…"
paste div "Note to users with screen readers: Please deactivate our accessibility plugin f…"
type textarea "<l>I do s ametco-adip Elitseddo eiu Temporin Utlabor etdolor ma Aliqu Enimadm V…"
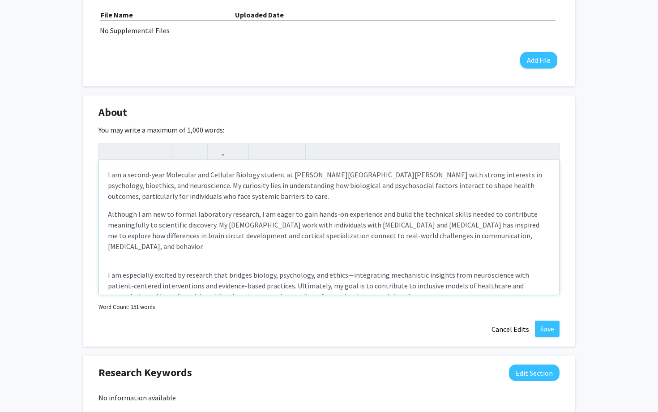
click at [271, 196] on p "I am a second-year Molecular and Cellular Biology student at [PERSON_NAME][GEOG…" at bounding box center [329, 185] width 442 height 32
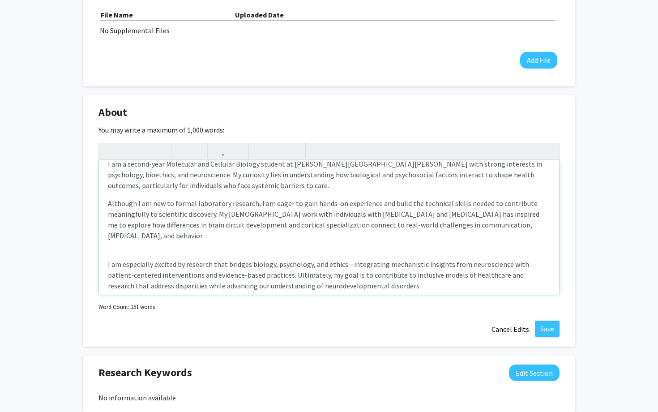
scroll to position [13, 0]
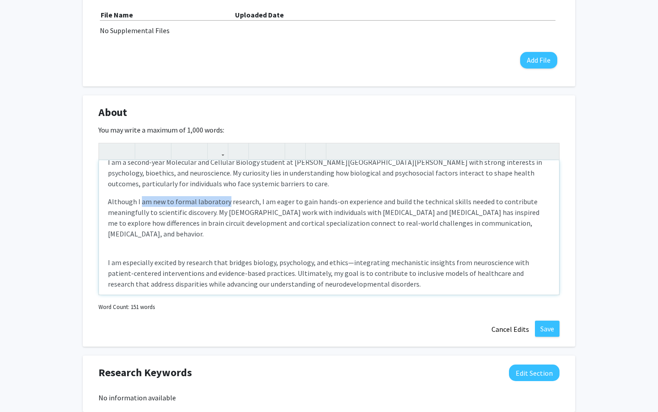
drag, startPoint x: 225, startPoint y: 202, endPoint x: 141, endPoint y: 197, distance: 84.2
click at [141, 197] on p "Although I am new to formal laboratory research, I am eager to gain hands-on ex…" at bounding box center [329, 217] width 442 height 43
drag, startPoint x: 212, startPoint y: 213, endPoint x: 157, endPoint y: 215, distance: 55.5
click at [157, 215] on p "Although I do not have experience in research, I am eager to gain hands-on expe…" at bounding box center [329, 217] width 442 height 43
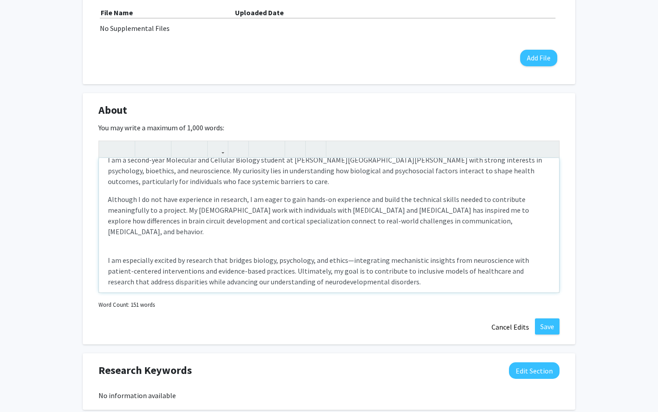
scroll to position [335, 0]
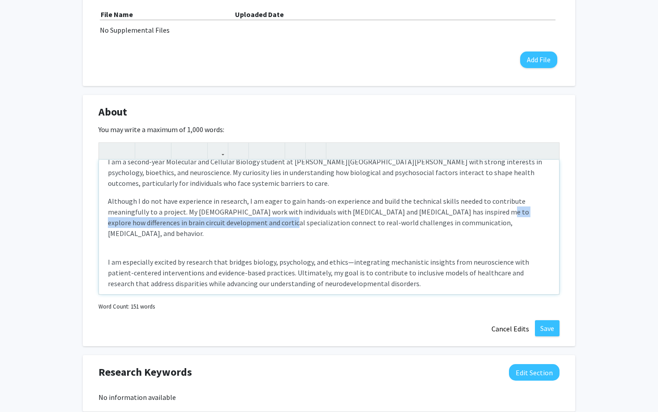
drag, startPoint x: 246, startPoint y: 224, endPoint x: 478, endPoint y: 212, distance: 232.0
click at [478, 212] on p "Although I do not have experience in research, I am eager to gain hands-on expe…" at bounding box center [329, 216] width 442 height 43
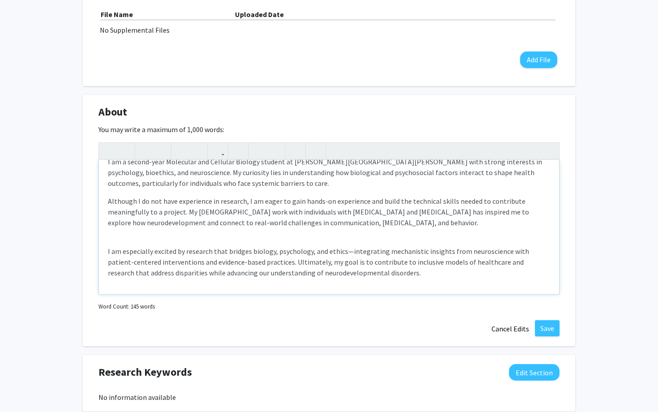
click at [412, 215] on p "Although I do not have experience in research, I am eager to gain hands-on expe…" at bounding box center [329, 211] width 442 height 32
click at [412, 224] on p "Although I do not have experience in research, I am eager to gain hands-on expe…" at bounding box center [329, 211] width 442 height 32
click at [334, 273] on p "I am especially excited by research that bridges biology, psychology, and ethic…" at bounding box center [329, 262] width 442 height 32
drag, startPoint x: 339, startPoint y: 274, endPoint x: 281, endPoint y: 272, distance: 57.3
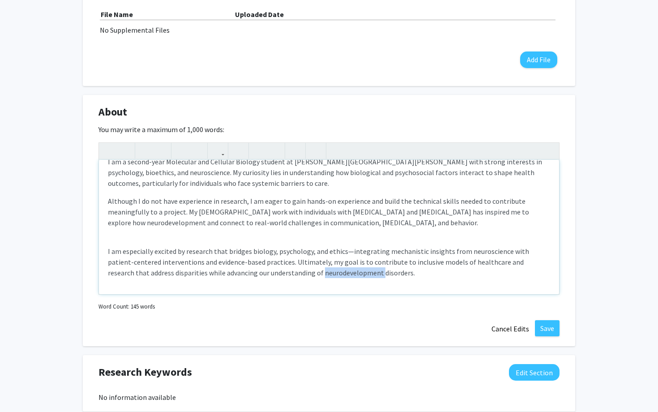
click at [281, 272] on p "I am especially excited by research that bridges biology, psychology, and ethic…" at bounding box center [329, 262] width 442 height 32
click at [174, 232] on div "I am a second-year Molecular and Cellular Biology student at [PERSON_NAME][GEOG…" at bounding box center [329, 227] width 460 height 134
type textarea "<l>I do s ametco-adip Elitseddo eiu Temporin Utlabor etdolor ma Aliqu Enimadm V…"
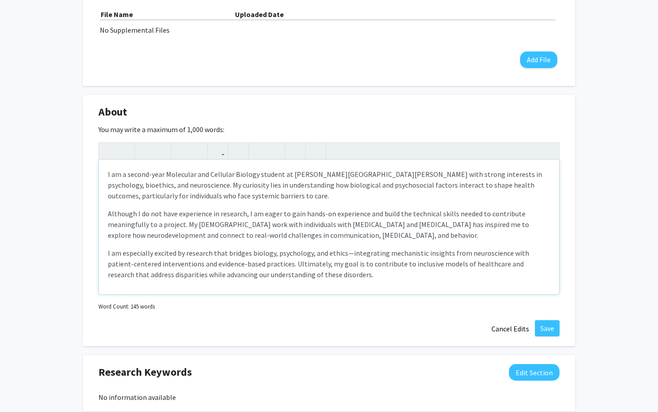
scroll to position [2, 0]
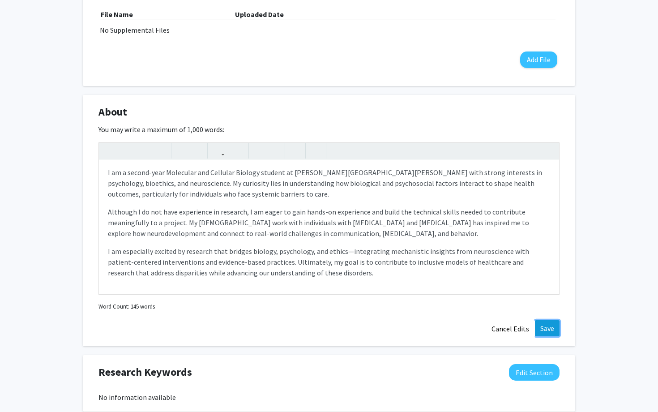
click at [540, 324] on button "Save" at bounding box center [547, 328] width 25 height 16
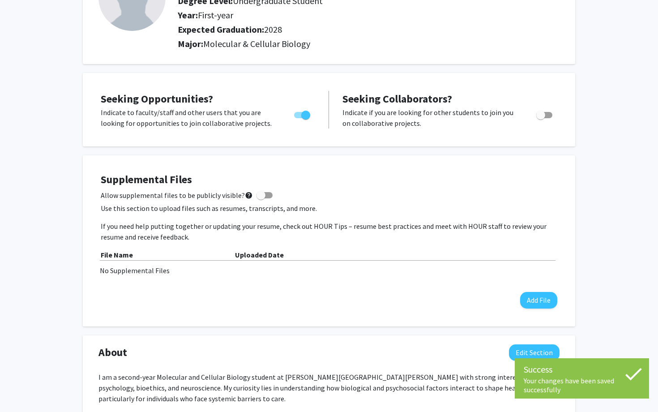
scroll to position [0, 0]
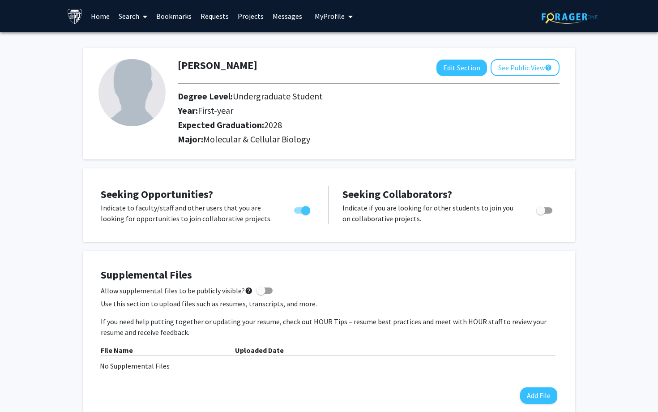
click at [216, 18] on link "Requests" at bounding box center [214, 15] width 37 height 31
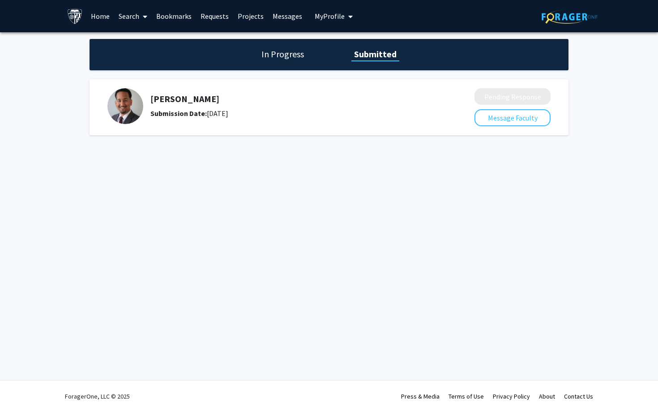
click at [182, 18] on link "Bookmarks" at bounding box center [174, 15] width 44 height 31
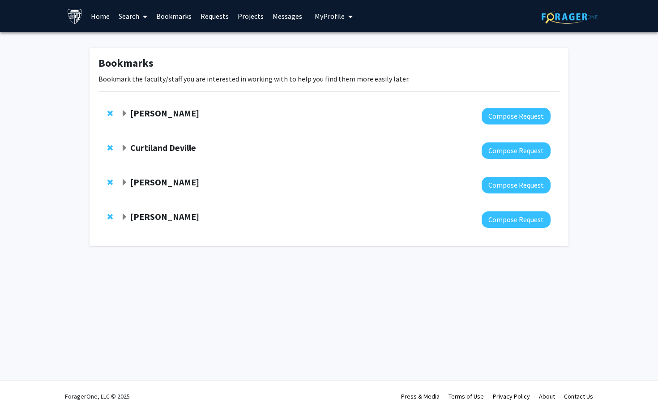
click at [173, 180] on strong "[PERSON_NAME]" at bounding box center [164, 181] width 69 height 11
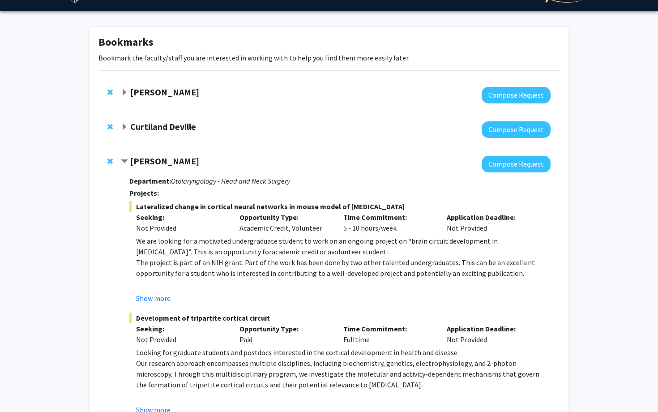
scroll to position [27, 0]
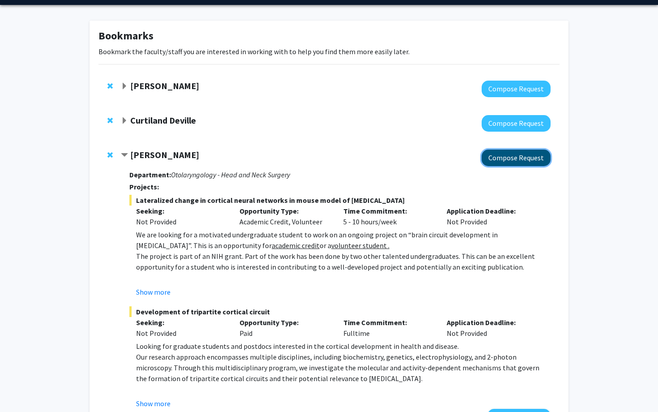
click at [503, 164] on button "Compose Request" at bounding box center [515, 157] width 69 height 17
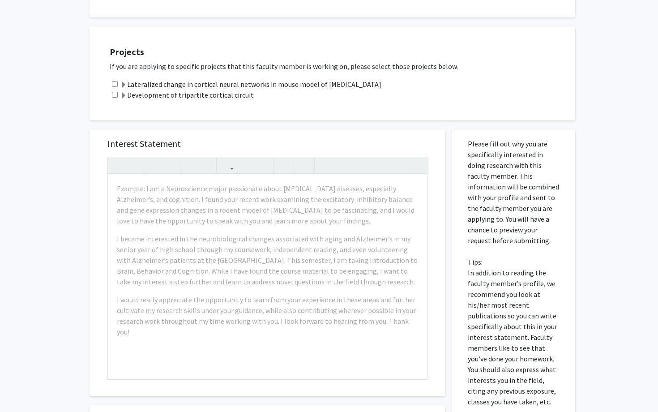
scroll to position [178, 0]
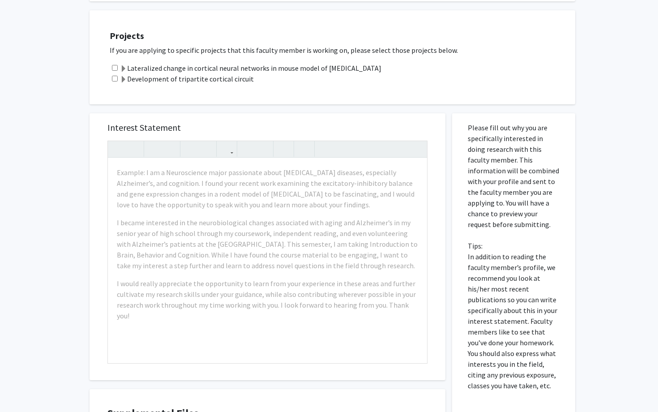
click at [117, 69] on input "checkbox" at bounding box center [115, 68] width 6 height 6
checkbox input "true"
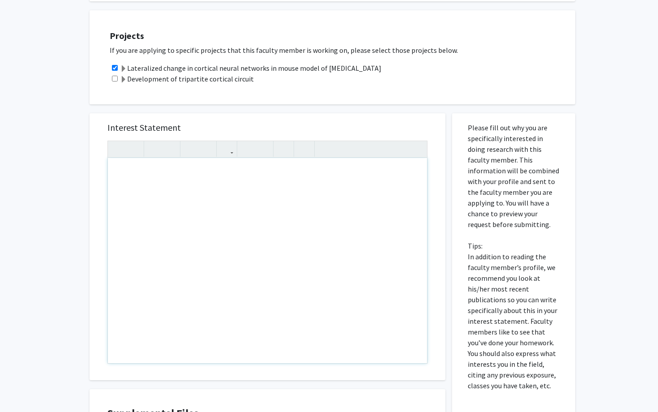
paste div "Note to users with screen readers: Please press Alt+0 or Option+0 to deactivate…"
type textarea "<l>Ipsu Do. Sitamet, </c><a>El sedd ei Tempo Incidi. U la etdolo magn Aliquaeni…"
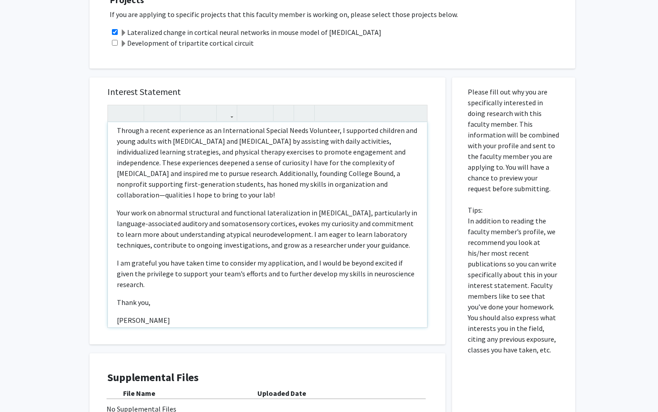
scroll to position [216, 0]
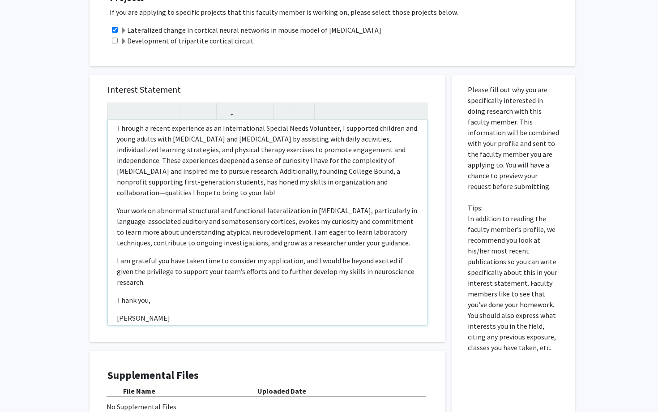
click at [277, 255] on p "I am grateful you have taken time to consider my application, and I would be be…" at bounding box center [267, 271] width 301 height 32
type textarea "<l>Ipsu Do. Sitamet, </c><a>El sedd ei Tempo Incidi. U la etdolo magn Aliquaeni…"
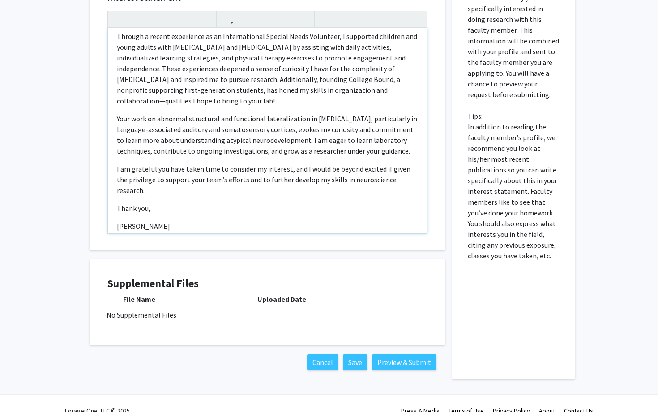
scroll to position [322, 0]
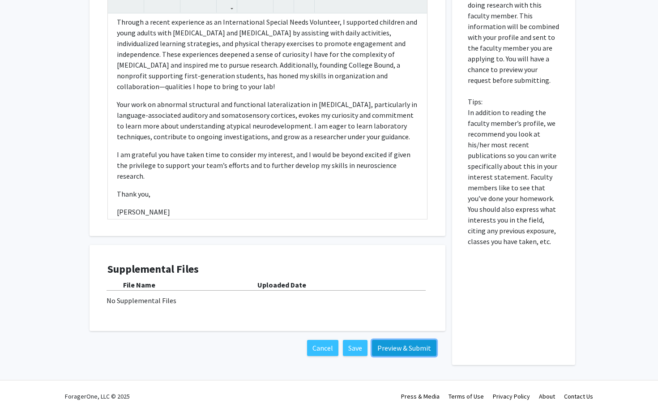
click at [383, 349] on button "Preview & Submit" at bounding box center [404, 347] width 64 height 16
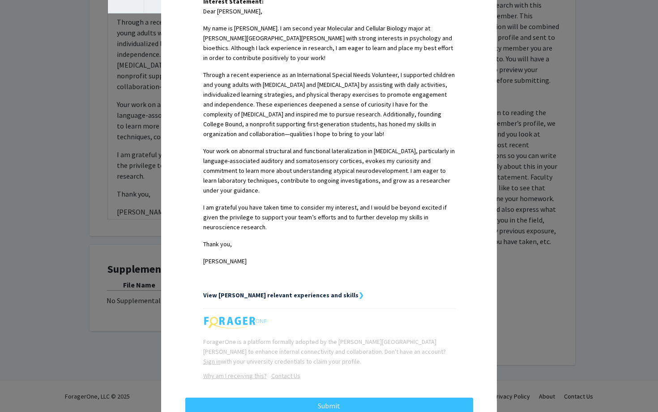
scroll to position [273, 0]
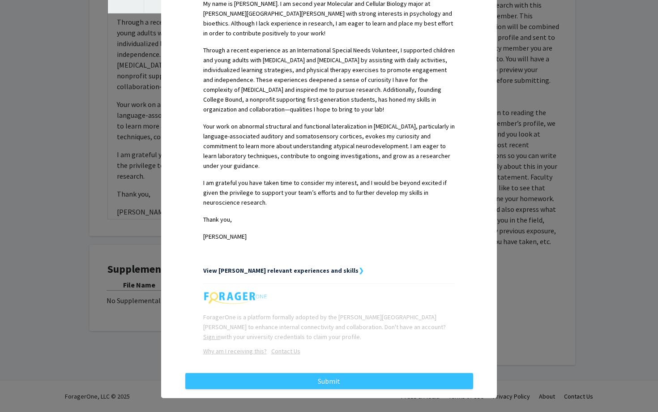
click at [538, 217] on div "Request Preview × Below is a copy of the request that you are submitting to [PE…" at bounding box center [329, 206] width 658 height 412
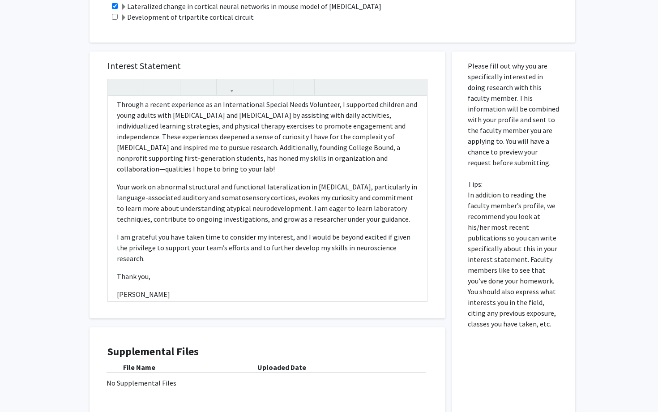
scroll to position [0, 0]
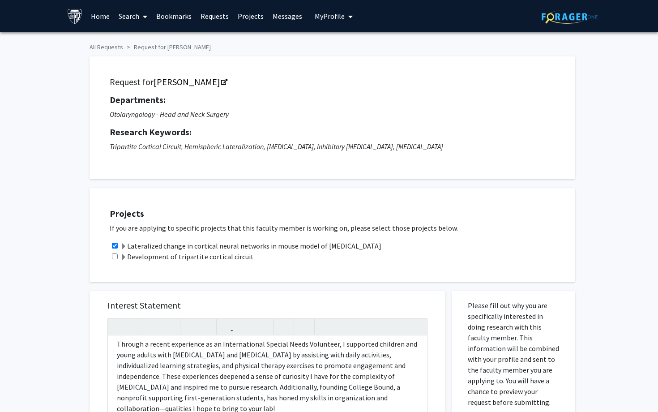
click at [330, 12] on span "My Profile" at bounding box center [329, 16] width 30 height 9
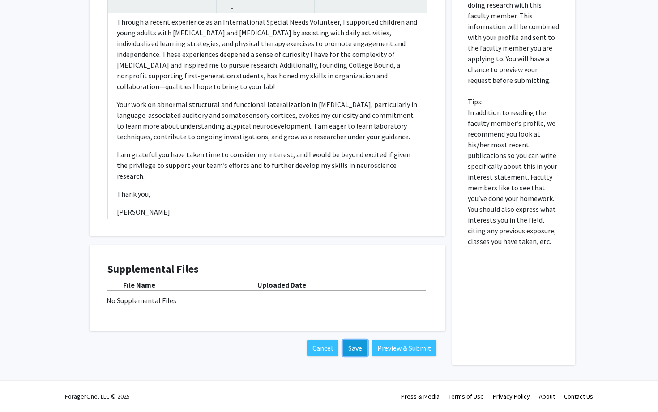
click at [358, 343] on button "Save" at bounding box center [355, 347] width 25 height 16
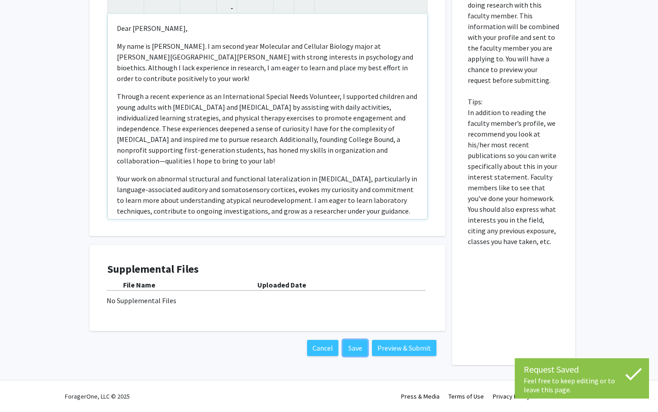
scroll to position [0, 0]
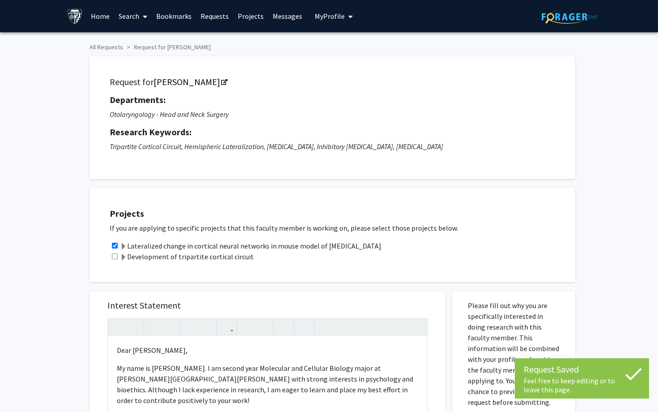
click at [325, 13] on span "My Profile" at bounding box center [329, 16] width 30 height 9
click at [345, 70] on link "Account Settings" at bounding box center [361, 69] width 81 height 11
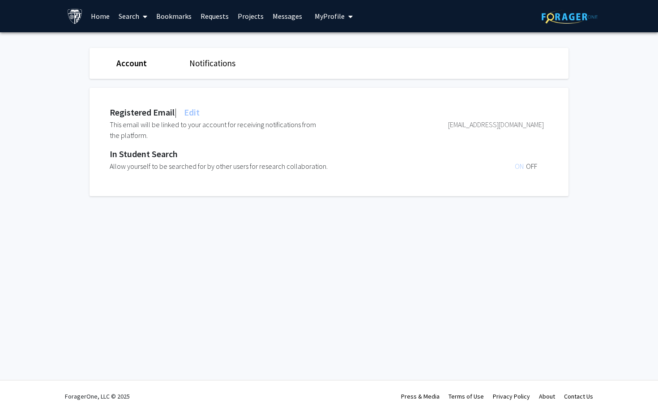
click at [198, 111] on span "Edit" at bounding box center [190, 111] width 17 height 11
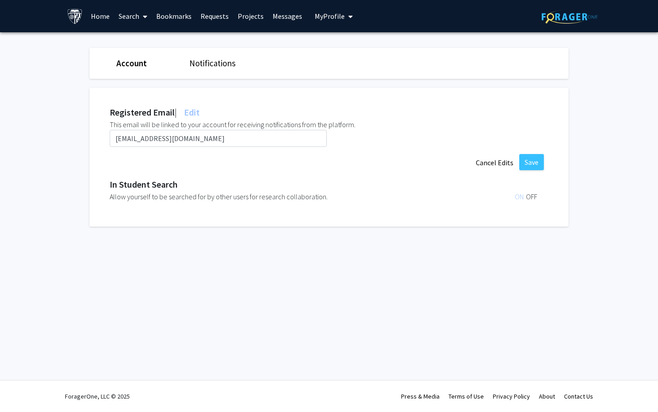
click at [277, 16] on link "Messages" at bounding box center [287, 15] width 38 height 31
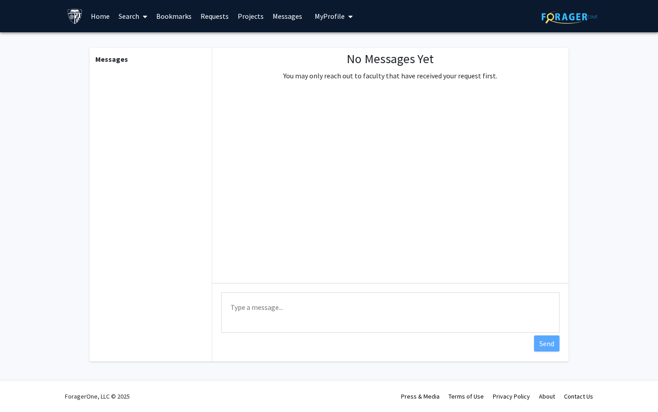
click at [242, 10] on link "Projects" at bounding box center [250, 15] width 35 height 31
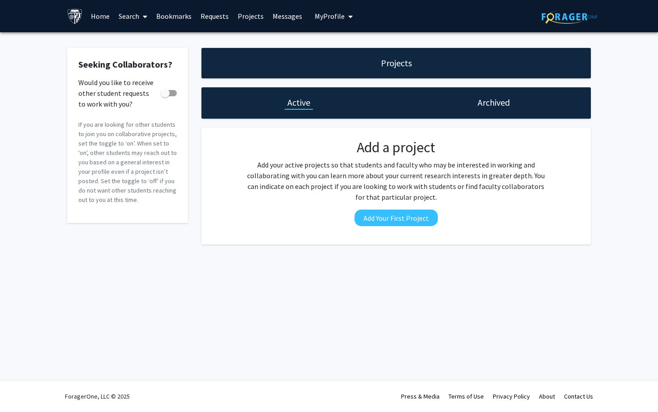
click at [211, 14] on link "Requests" at bounding box center [214, 15] width 37 height 31
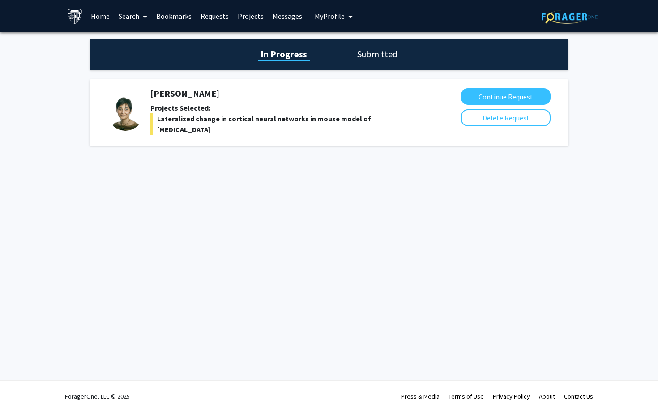
click at [183, 14] on link "Bookmarks" at bounding box center [174, 15] width 44 height 31
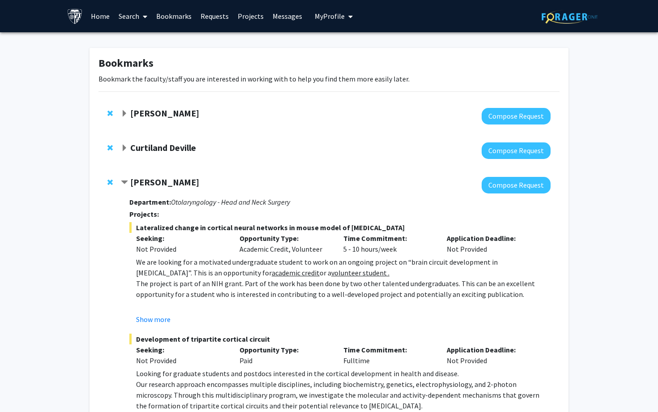
click at [126, 14] on link "Search" at bounding box center [133, 15] width 38 height 31
click at [103, 17] on link "Home" at bounding box center [100, 15] width 28 height 31
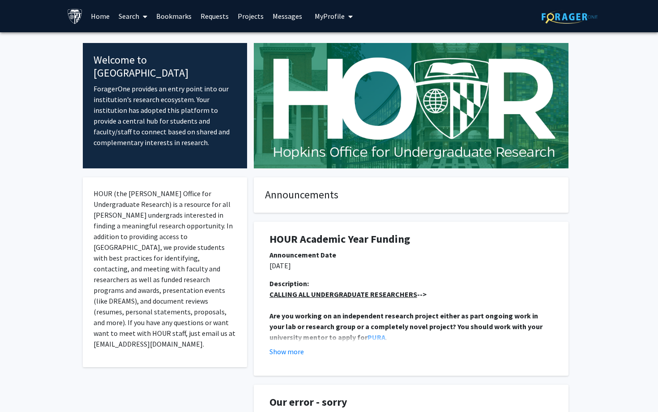
click at [76, 15] on img at bounding box center [75, 16] width 16 height 16
click at [565, 21] on img at bounding box center [569, 17] width 56 height 14
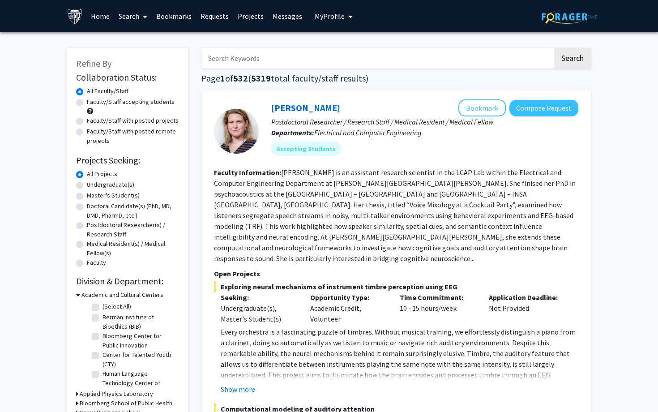
click at [333, 18] on span "My Profile" at bounding box center [329, 16] width 30 height 9
click at [343, 72] on link "Account Settings" at bounding box center [361, 69] width 81 height 11
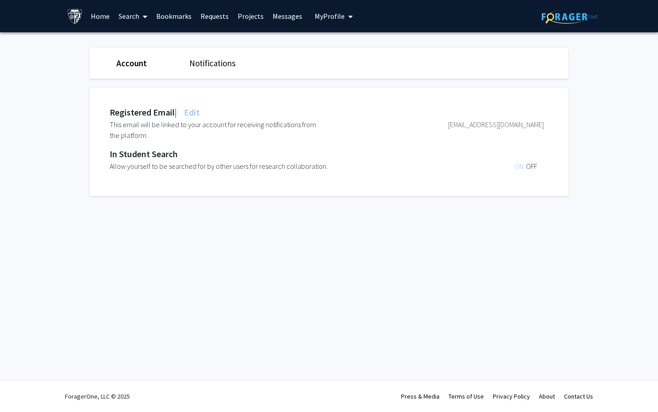
click at [221, 66] on link "Notifications" at bounding box center [212, 63] width 46 height 11
click at [151, 66] on div "Account" at bounding box center [146, 63] width 73 height 13
click at [136, 64] on link "Account" at bounding box center [131, 63] width 30 height 11
click at [199, 114] on span "Edit" at bounding box center [190, 111] width 17 height 11
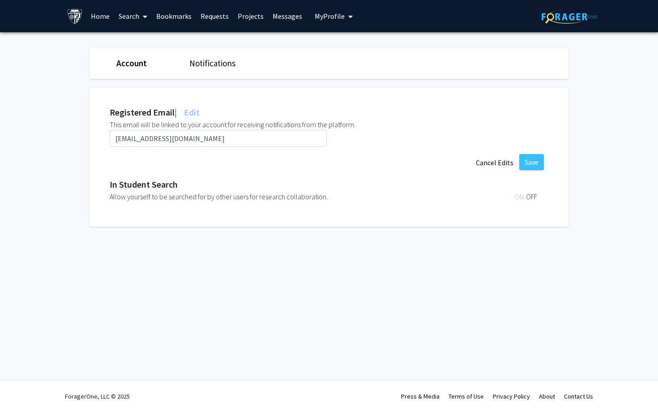
click at [235, 56] on div "Account Notifications" at bounding box center [329, 63] width 492 height 31
click at [227, 65] on link "Notifications" at bounding box center [212, 63] width 46 height 11
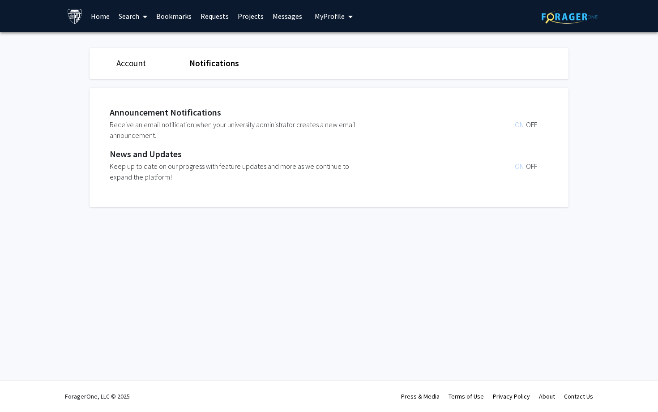
click at [344, 16] on span "My profile dropdown to access profile and logout" at bounding box center [348, 16] width 8 height 31
click at [264, 209] on div "Account Notifications Announcement Notifications Receive an email notification …" at bounding box center [328, 129] width 479 height 195
click at [133, 17] on link "Search" at bounding box center [133, 15] width 38 height 31
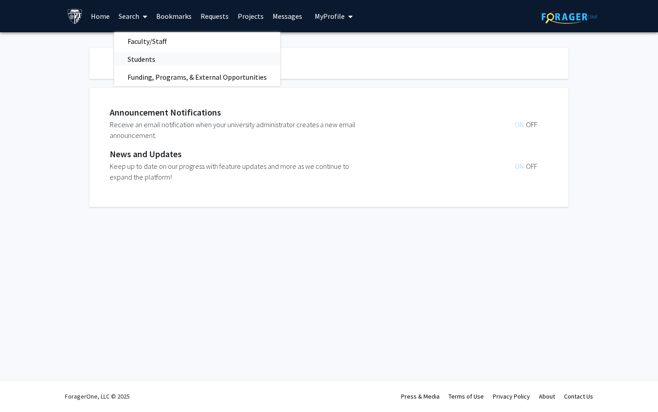
click at [151, 56] on span "Students" at bounding box center [141, 59] width 55 height 18
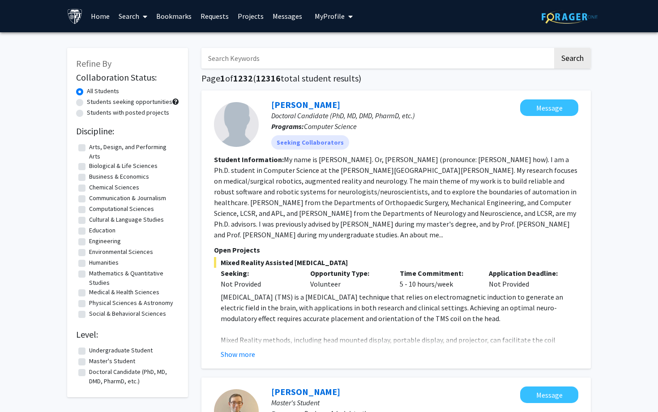
click at [326, 20] on span "My Profile" at bounding box center [329, 16] width 30 height 9
click at [277, 16] on link "Messages" at bounding box center [287, 15] width 38 height 31
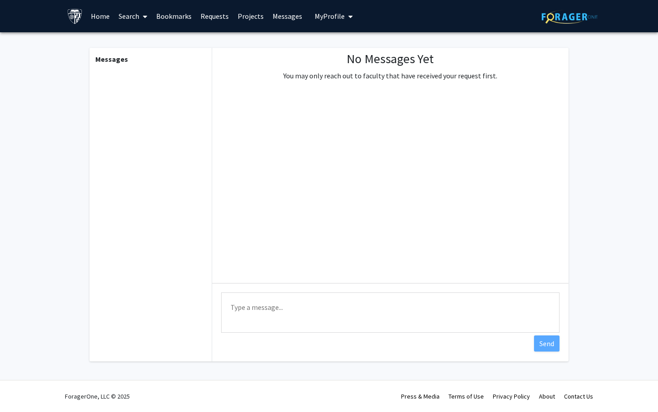
click at [241, 13] on link "Projects" at bounding box center [250, 15] width 35 height 31
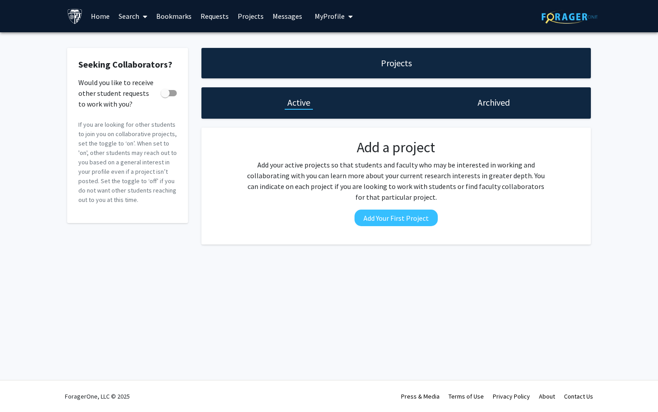
click at [202, 15] on link "Requests" at bounding box center [214, 15] width 37 height 31
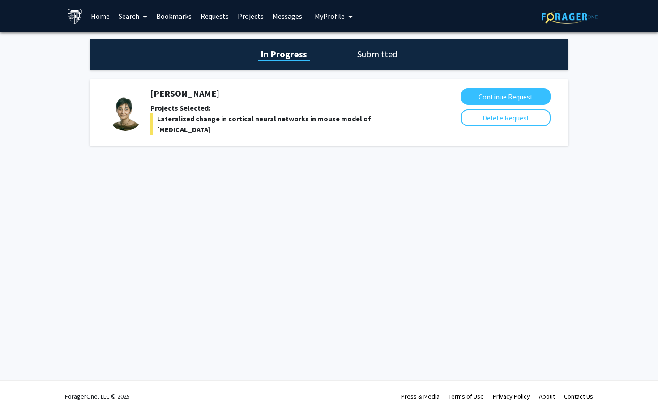
click at [175, 17] on link "Bookmarks" at bounding box center [174, 15] width 44 height 31
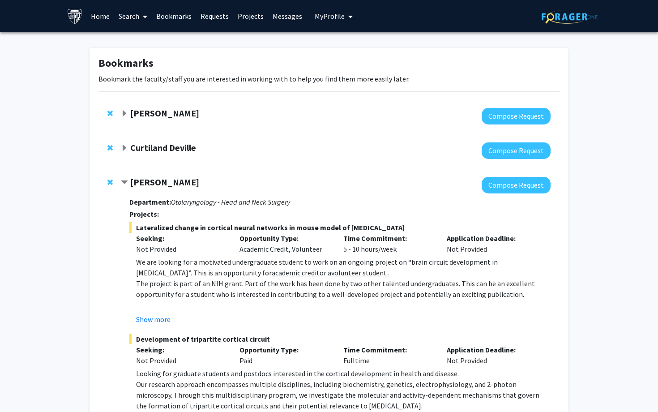
click at [139, 17] on link "Search" at bounding box center [133, 15] width 38 height 31
click at [103, 15] on link "Home" at bounding box center [100, 15] width 28 height 31
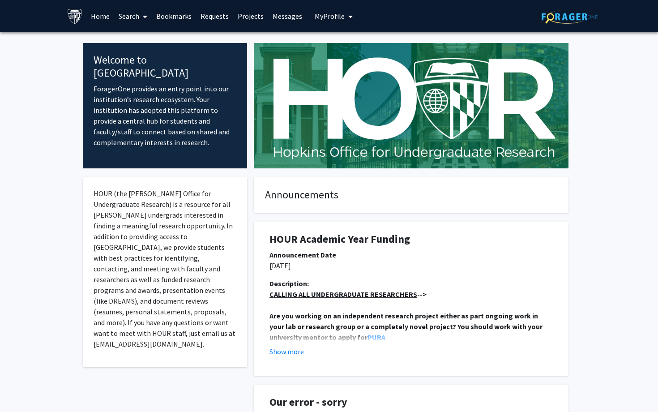
click at [76, 18] on img at bounding box center [75, 16] width 16 height 16
click at [285, 16] on link "Messages" at bounding box center [287, 15] width 38 height 31
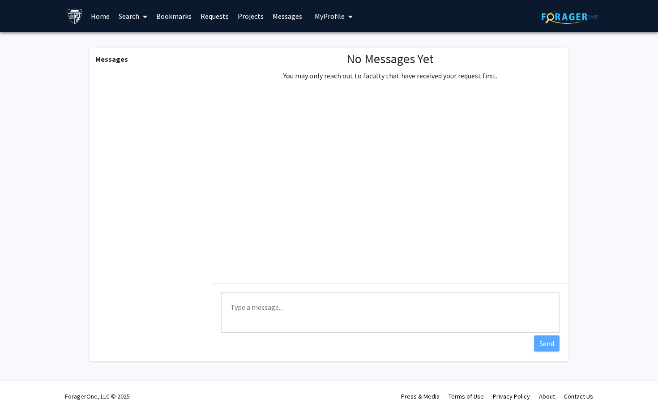
click at [334, 18] on span "My Profile" at bounding box center [329, 16] width 30 height 9
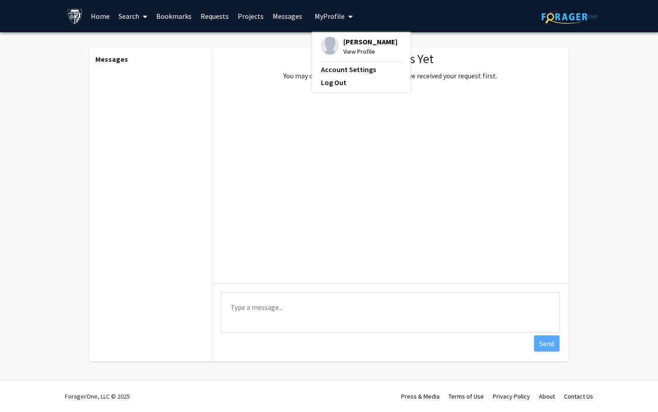
click at [252, 19] on link "Projects" at bounding box center [250, 15] width 35 height 31
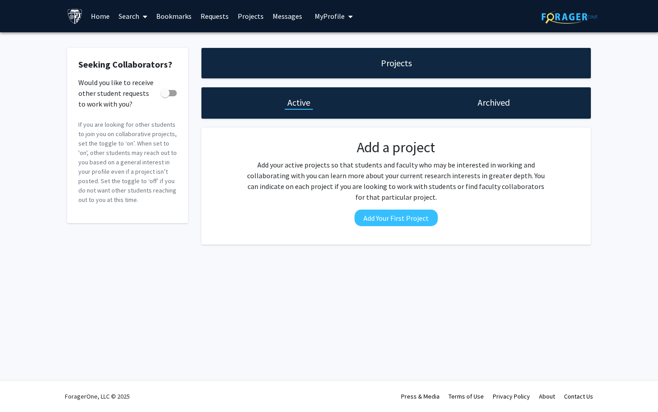
click at [207, 13] on link "Requests" at bounding box center [214, 15] width 37 height 31
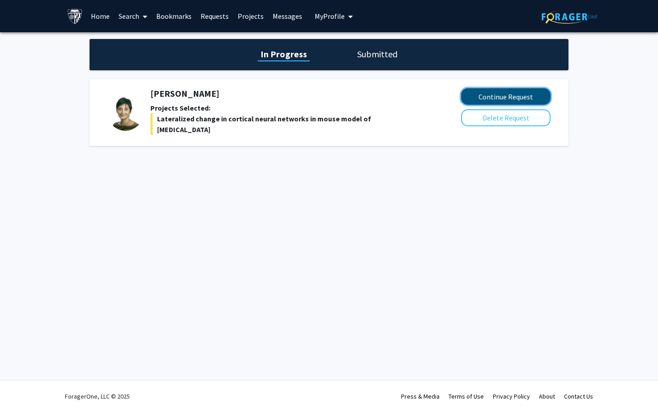
click at [517, 96] on button "Continue Request" at bounding box center [505, 96] width 89 height 17
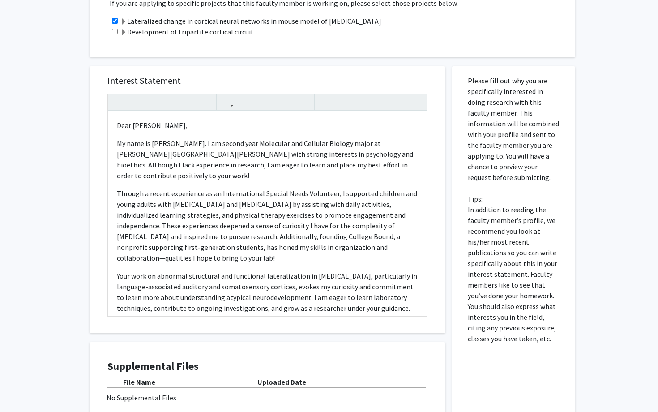
scroll to position [322, 0]
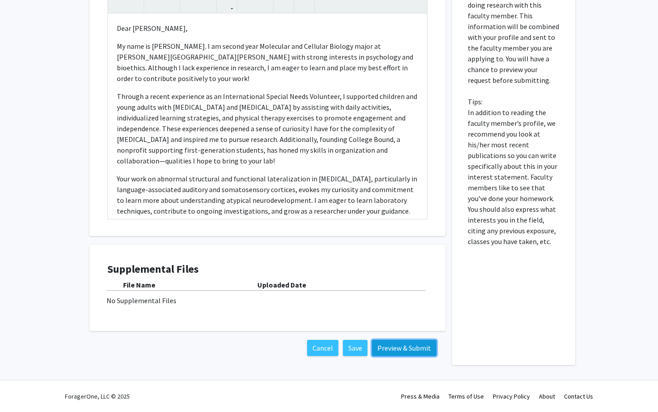
click at [402, 352] on button "Preview & Submit" at bounding box center [404, 347] width 64 height 16
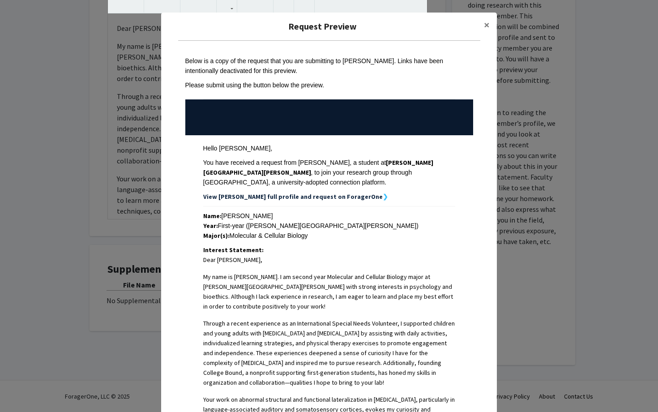
click at [243, 221] on div "Year: First-year ([PERSON_NAME][GEOGRAPHIC_DATA][PERSON_NAME])" at bounding box center [329, 226] width 252 height 10
click at [239, 221] on div "Year: First-year ([PERSON_NAME][GEOGRAPHIC_DATA][PERSON_NAME])" at bounding box center [329, 226] width 252 height 10
click at [296, 192] on strong "View [PERSON_NAME] full profile and request on ForagerOne" at bounding box center [292, 196] width 179 height 8
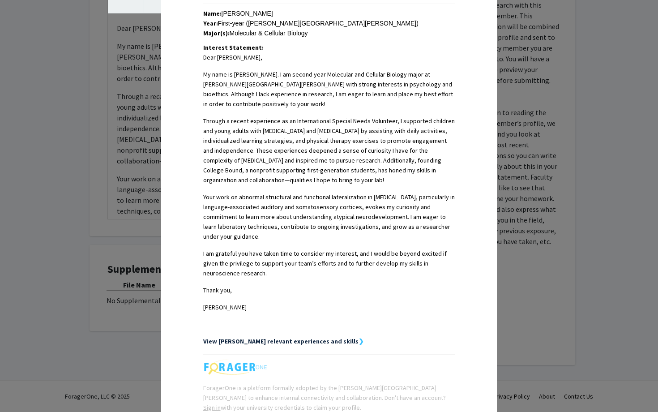
scroll to position [203, 0]
click at [522, 233] on div "Request Preview × Below is a copy of the request that you are submitting to [PE…" at bounding box center [329, 206] width 658 height 412
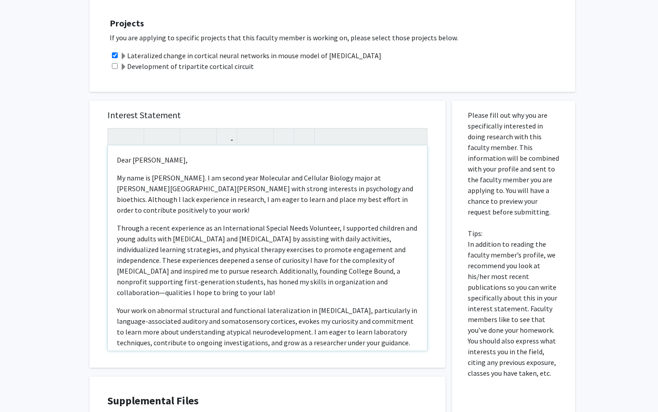
scroll to position [189, 0]
click at [230, 179] on p "My name is [PERSON_NAME]. I am second year Molecular and Cellular Biology major…" at bounding box center [267, 194] width 301 height 43
click at [245, 179] on p "My name is [PERSON_NAME]. I am second year Molecular and Cellular Biology major…" at bounding box center [267, 194] width 301 height 43
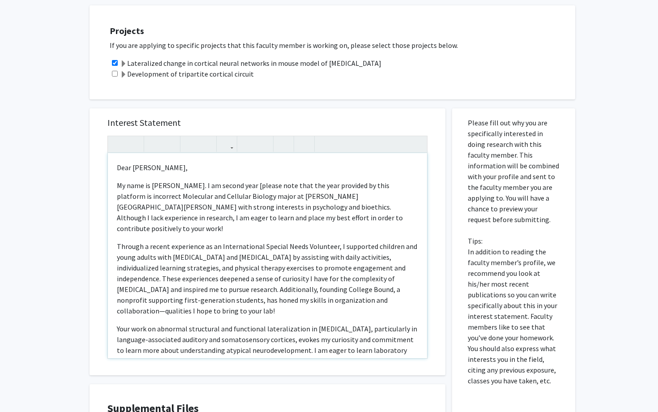
type textarea "<l>Ipsu Do. Sitamet, </c><a>El sedd ei Tempo Incidi. U la etdolo magn [aliqua e…"
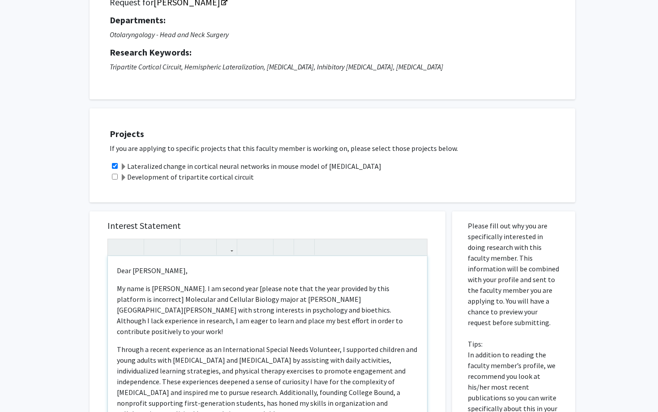
scroll to position [322, 0]
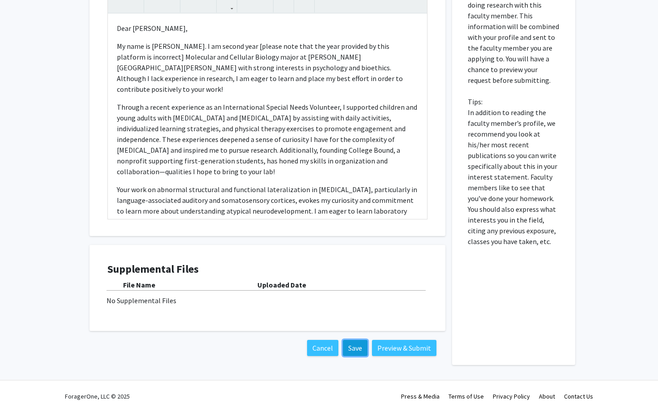
click at [358, 349] on button "Save" at bounding box center [355, 347] width 25 height 16
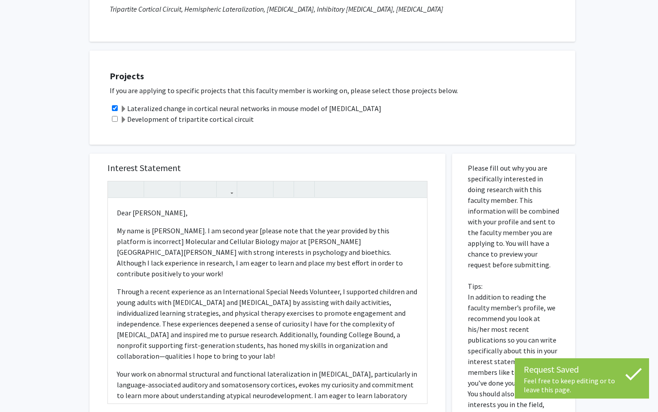
scroll to position [0, 0]
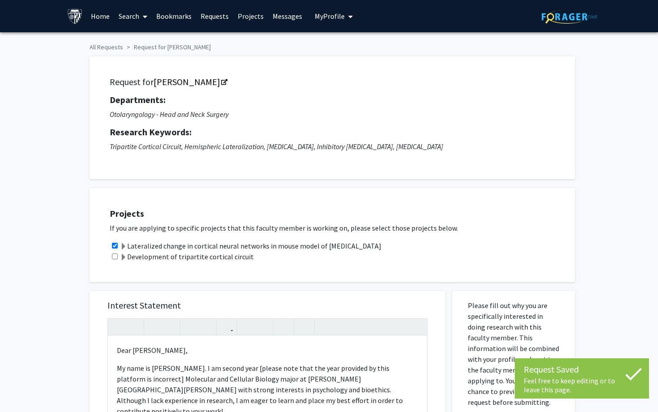
click at [335, 17] on span "My Profile" at bounding box center [329, 16] width 30 height 9
click at [351, 51] on span "View Profile" at bounding box center [370, 52] width 54 height 10
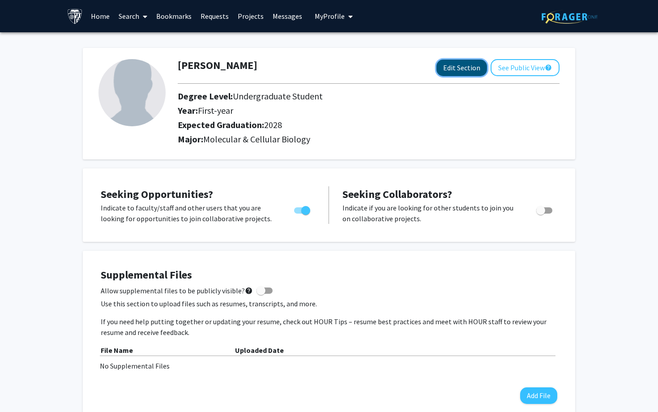
click at [459, 64] on button "Edit Section" at bounding box center [461, 67] width 51 height 17
select select "first-year"
select select "2028"
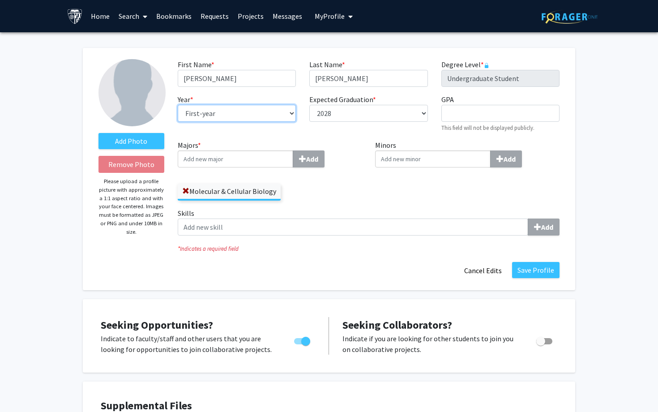
click at [267, 111] on select "--- First-year Sophomore Junior Senior Postbaccalaureate Certificate" at bounding box center [237, 113] width 118 height 17
select select "sophomore"
click at [178, 105] on select "--- First-year Sophomore Junior Senior Postbaccalaureate Certificate" at bounding box center [237, 113] width 118 height 17
click at [277, 154] on input "Majors * Add" at bounding box center [235, 158] width 115 height 17
click at [532, 274] on button "Save Profile" at bounding box center [535, 270] width 47 height 16
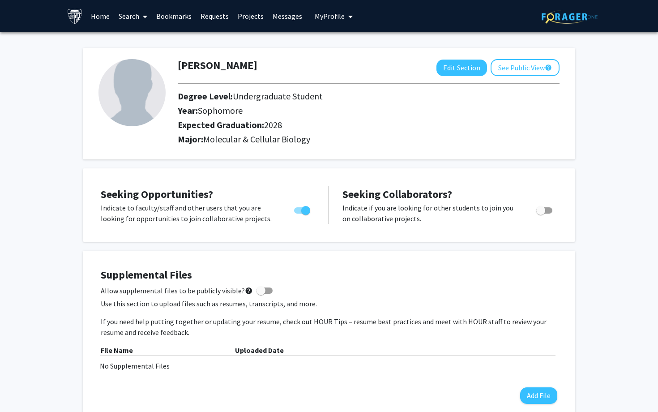
click at [332, 14] on span "My Profile" at bounding box center [329, 16] width 30 height 9
click at [237, 17] on link "Projects" at bounding box center [250, 15] width 35 height 31
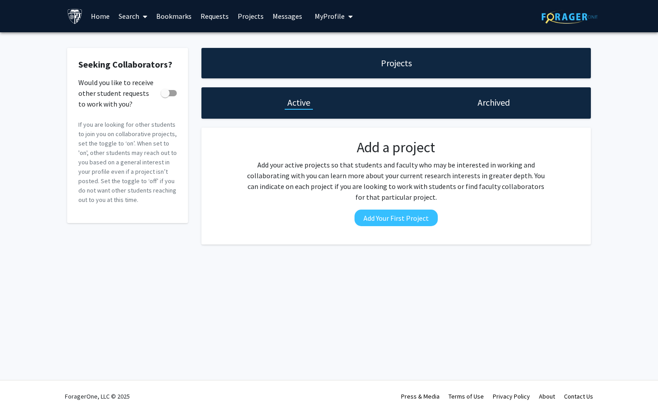
click at [217, 15] on link "Requests" at bounding box center [214, 15] width 37 height 31
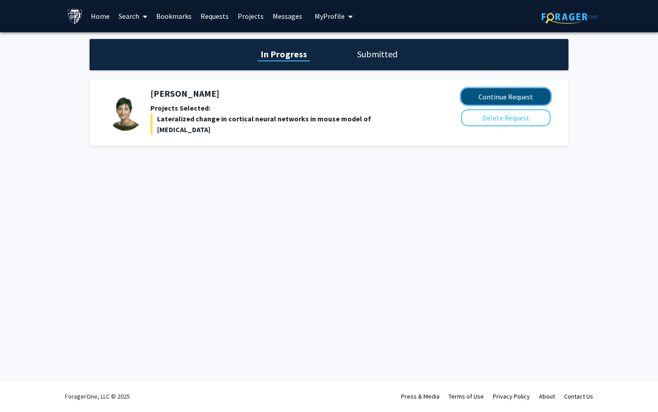
click at [494, 101] on button "Continue Request" at bounding box center [505, 96] width 89 height 17
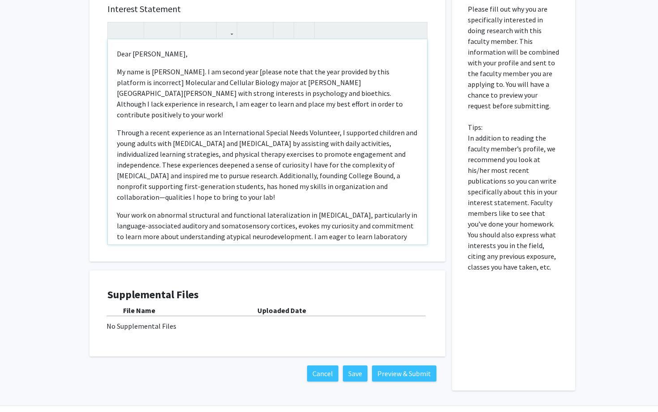
scroll to position [281, 0]
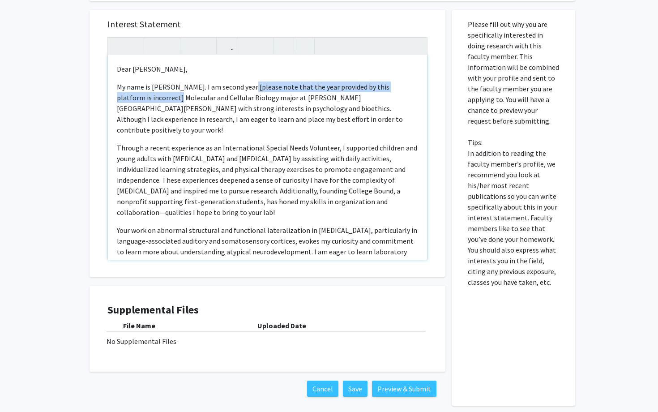
drag, startPoint x: 247, startPoint y: 86, endPoint x: 147, endPoint y: 98, distance: 100.5
click at [147, 98] on p "My name is [PERSON_NAME]. I am second year [please note that the year provided …" at bounding box center [267, 108] width 301 height 54
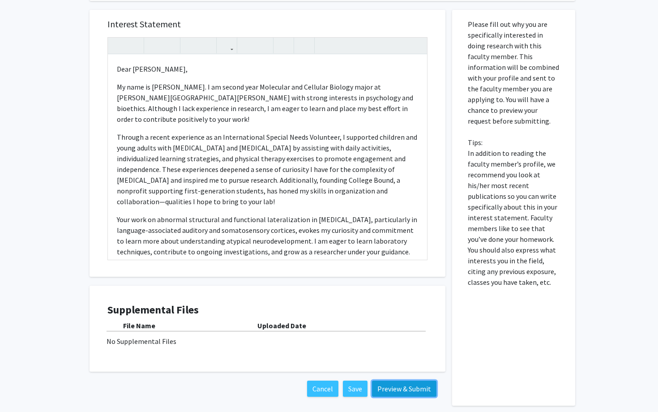
click at [402, 390] on button "Preview & Submit" at bounding box center [404, 388] width 64 height 16
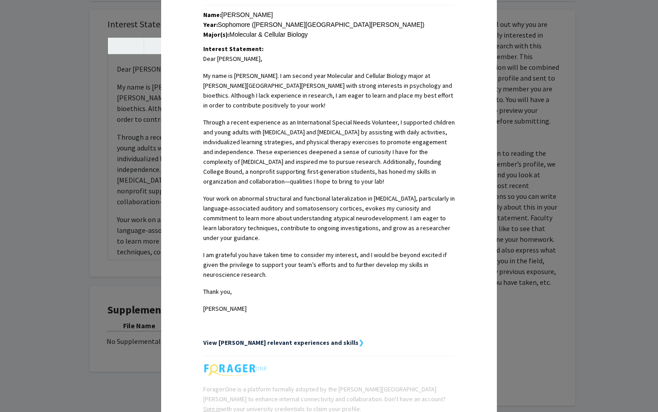
scroll to position [202, 0]
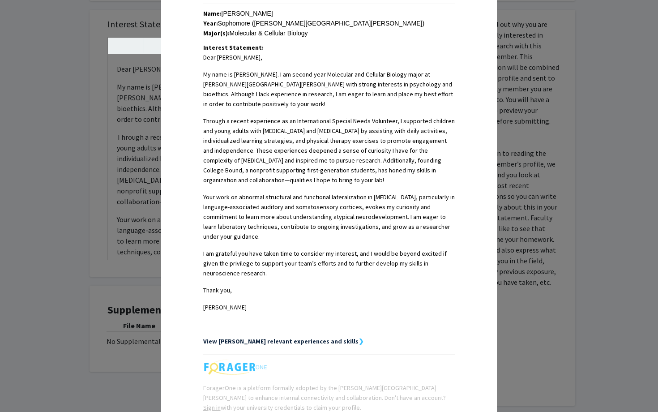
click at [81, 214] on div "Request Preview × Below is a copy of the request that you are submitting to [PE…" at bounding box center [329, 206] width 658 height 412
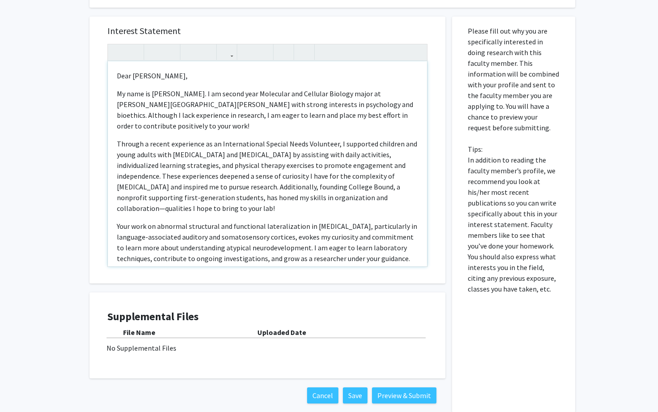
scroll to position [271, 0]
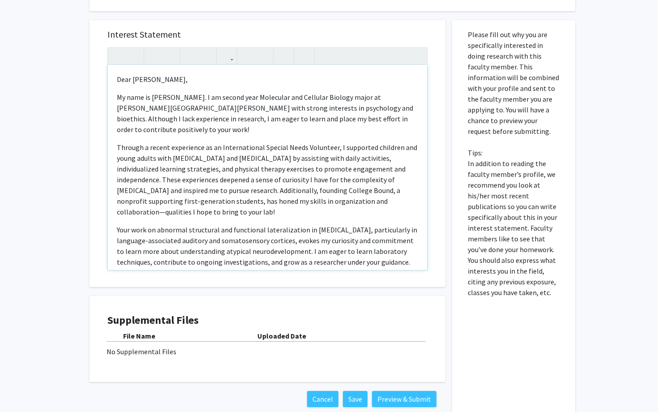
click at [218, 107] on p "My name is [PERSON_NAME]. I am second year Molecular and Cellular Biology major…" at bounding box center [267, 113] width 301 height 43
click at [294, 108] on p "My name is [PERSON_NAME]. I am second year Molecular and Cellular Biology major…" at bounding box center [267, 113] width 301 height 43
type textarea "<l>Ipsu Do. Sitamet, </c><a>El sedd ei Tempo Incidi. U la etdolo magn Aliquaeni…"
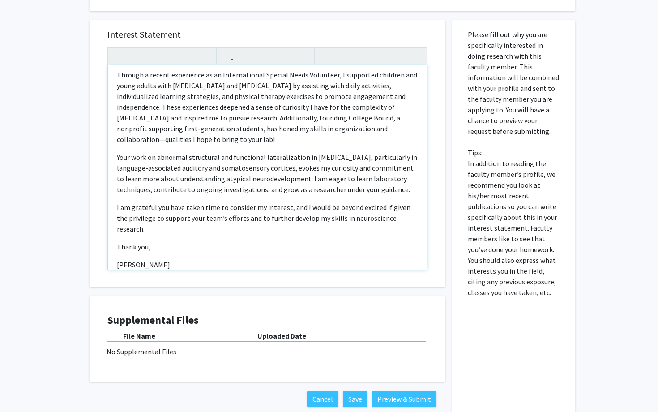
scroll to position [70, 0]
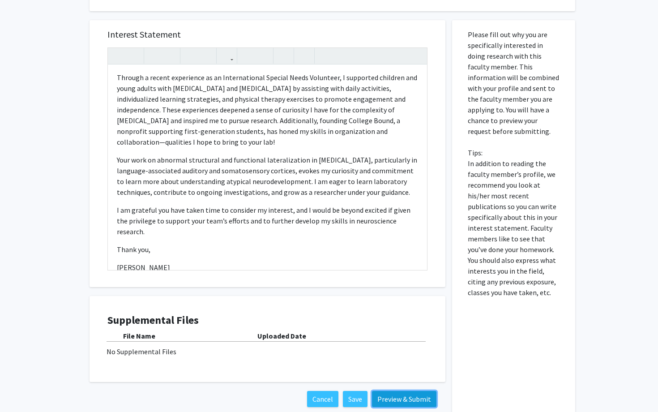
click at [403, 396] on button "Preview & Submit" at bounding box center [404, 398] width 64 height 16
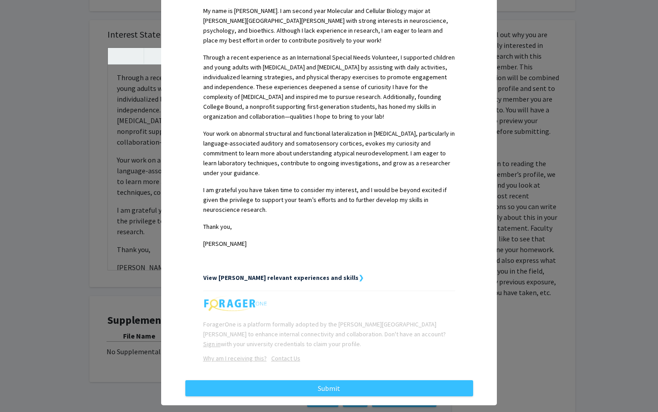
scroll to position [267, 0]
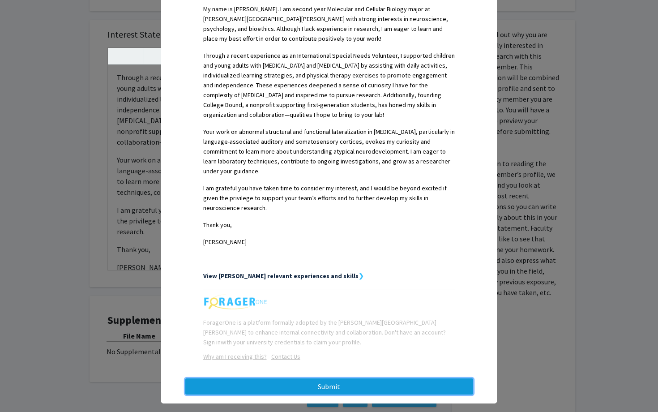
click at [345, 379] on button "Submit" at bounding box center [329, 386] width 288 height 16
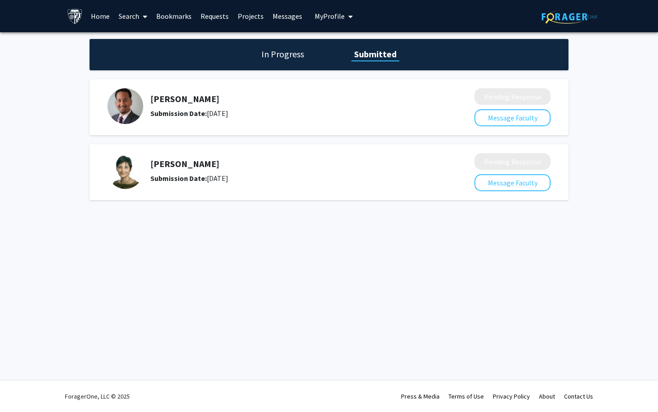
click at [171, 105] on div "[PERSON_NAME] Submission Date: [DATE]" at bounding box center [288, 105] width 276 height 25
click at [173, 98] on h5 "[PERSON_NAME]" at bounding box center [288, 98] width 276 height 11
click at [123, 107] on img at bounding box center [125, 106] width 36 height 36
click at [187, 93] on h5 "[PERSON_NAME]" at bounding box center [288, 98] width 276 height 11
drag, startPoint x: 214, startPoint y: 159, endPoint x: 152, endPoint y: 158, distance: 62.2
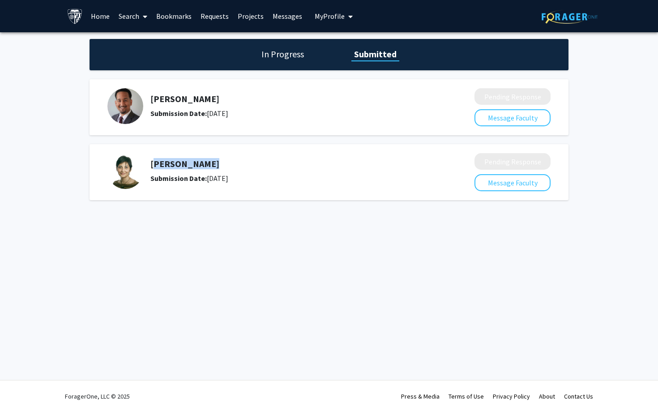
click at [152, 158] on h5 "[PERSON_NAME]" at bounding box center [288, 163] width 276 height 11
copy h5 "[PERSON_NAME]"
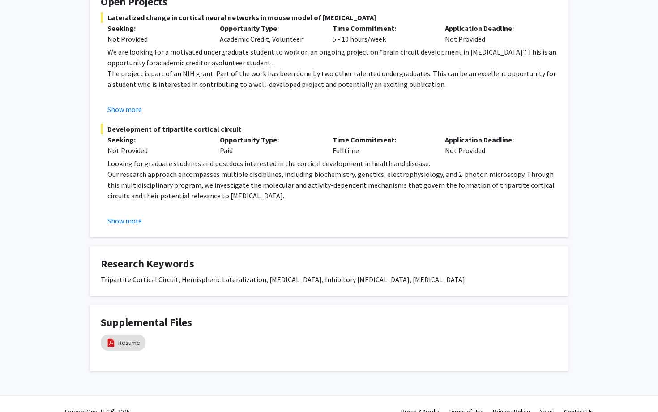
scroll to position [193, 0]
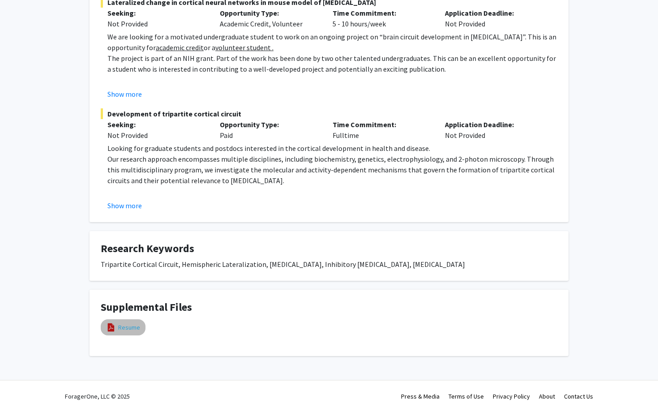
click at [138, 326] on link "Resume" at bounding box center [129, 326] width 22 height 9
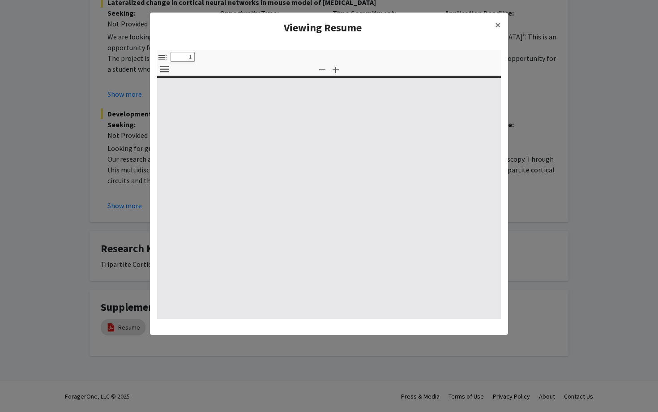
type input "0"
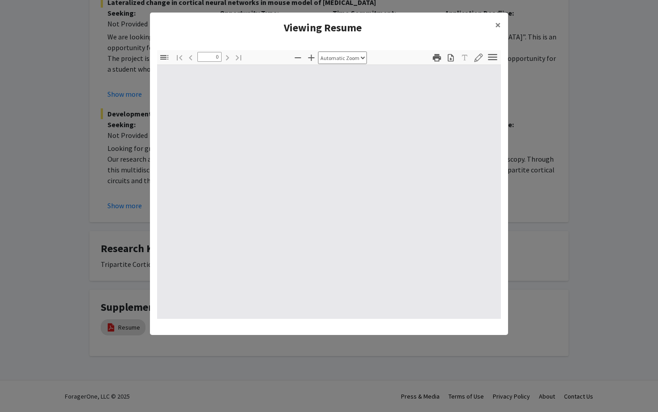
select select "custom"
type input "1"
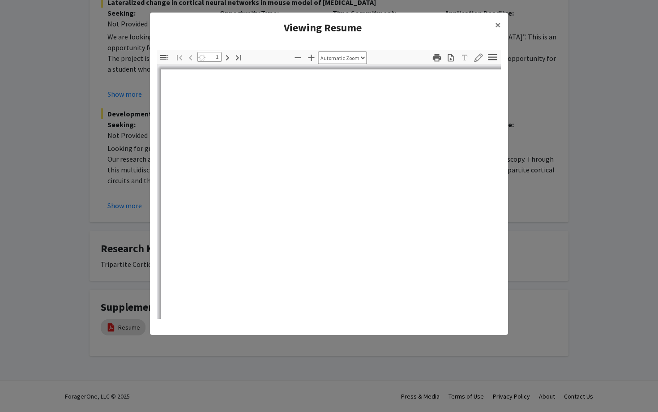
select select "auto"
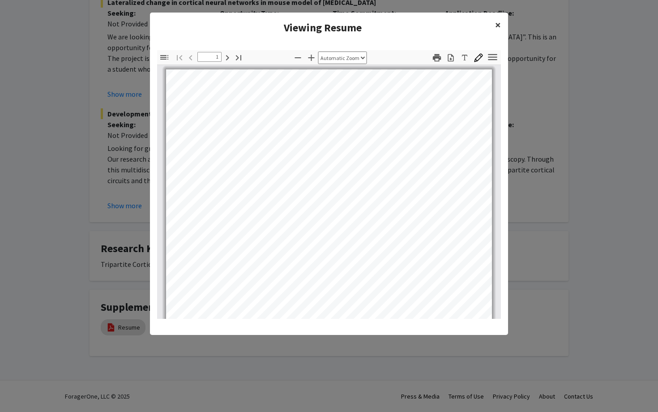
click at [495, 27] on span "×" at bounding box center [498, 25] width 6 height 14
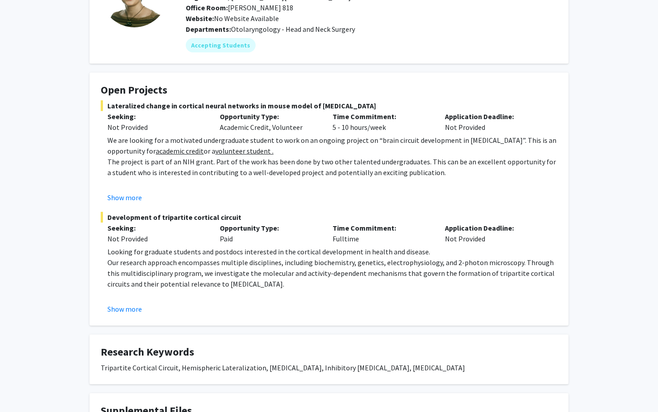
scroll to position [39, 0]
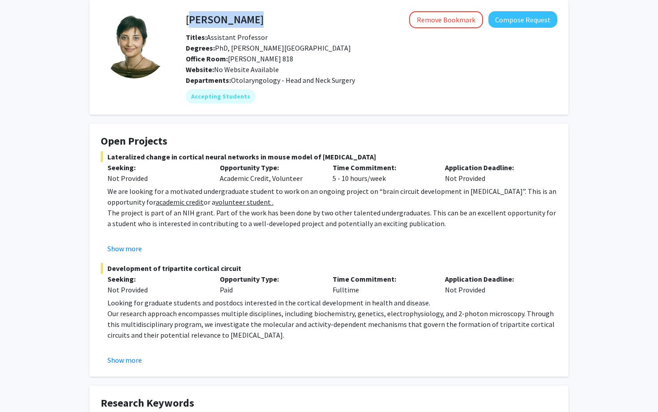
drag, startPoint x: 256, startPoint y: 25, endPoint x: 186, endPoint y: 24, distance: 69.8
click at [186, 24] on div "[PERSON_NAME] Remove Bookmark Compose Request" at bounding box center [371, 19] width 385 height 17
copy h4 "[PERSON_NAME]"
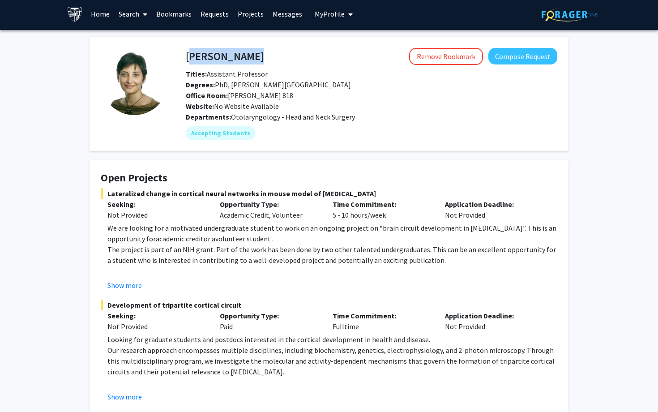
scroll to position [0, 0]
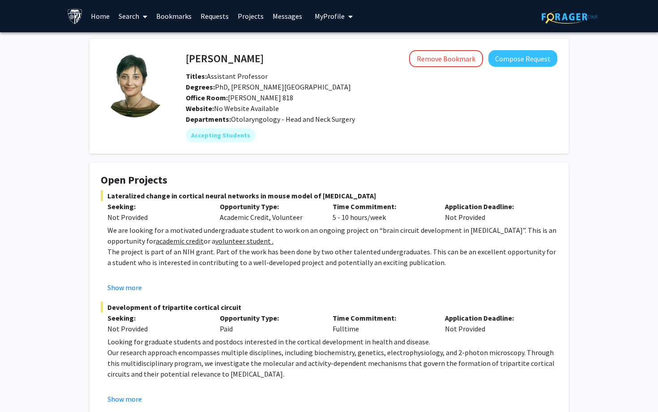
click at [108, 228] on p "We are looking for a motivated undergraduate student to work on an ongoing proj…" at bounding box center [332, 235] width 450 height 21
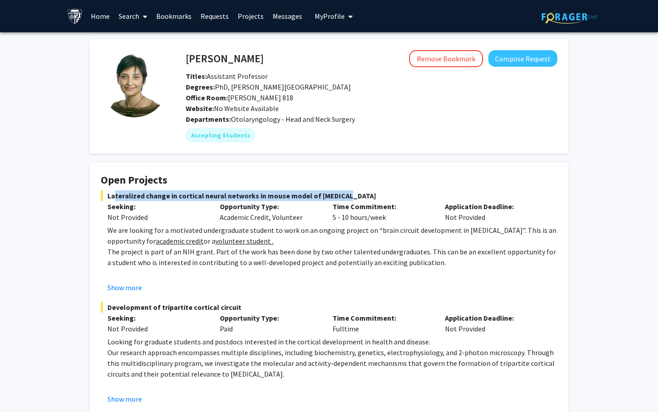
drag, startPoint x: 108, startPoint y: 196, endPoint x: 338, endPoint y: 196, distance: 230.4
click at [338, 196] on span "Lateralized change in cortical neural networks in mouse model of [MEDICAL_DATA]" at bounding box center [329, 195] width 456 height 11
copy span "Lateralized change in cortical neural networks in mouse model of [MEDICAL_DATA]"
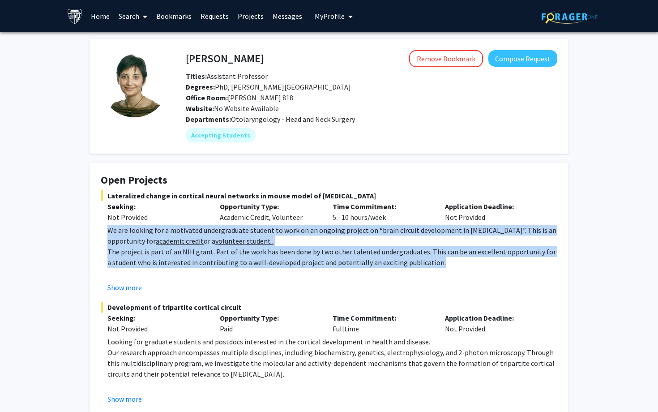
drag, startPoint x: 108, startPoint y: 229, endPoint x: 486, endPoint y: 266, distance: 380.1
click at [486, 266] on div "We are looking for a motivated undergraduate student to work on an ongoing proj…" at bounding box center [332, 316] width 450 height 182
copy div "We are looking for a motivated undergraduate student to work on an ongoing proj…"
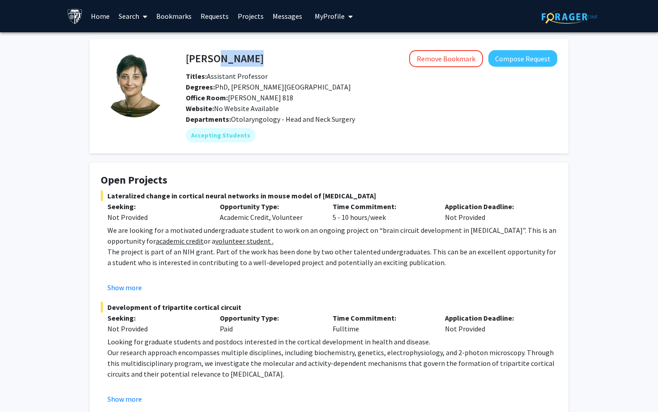
drag, startPoint x: 261, startPoint y: 56, endPoint x: 210, endPoint y: 56, distance: 50.5
click at [210, 56] on div "Tara Deemyad Remove Bookmark Compose Request" at bounding box center [371, 58] width 385 height 17
copy h4 "Deemyad"
